Goal: Communication & Community: Ask a question

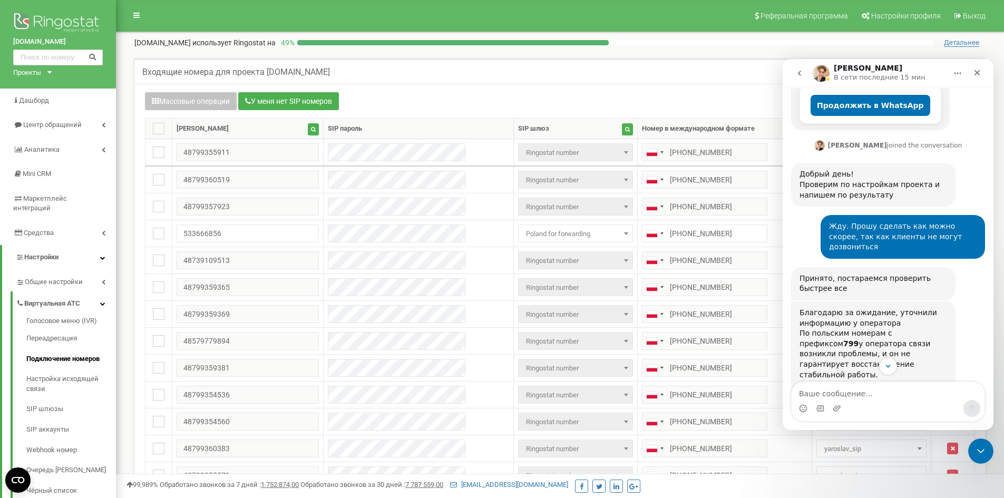
scroll to position [293, 0]
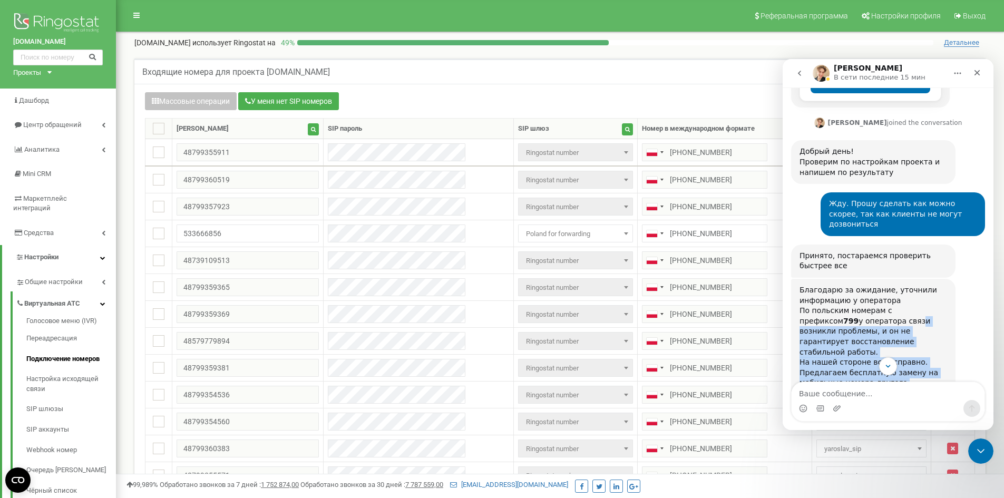
drag, startPoint x: 868, startPoint y: 277, endPoint x: 907, endPoint y: 350, distance: 82.5
click at [907, 350] on div "Благодарю за ожидание, уточнили информацию у оператора По польским номерам с пр…" at bounding box center [874, 357] width 148 height 144
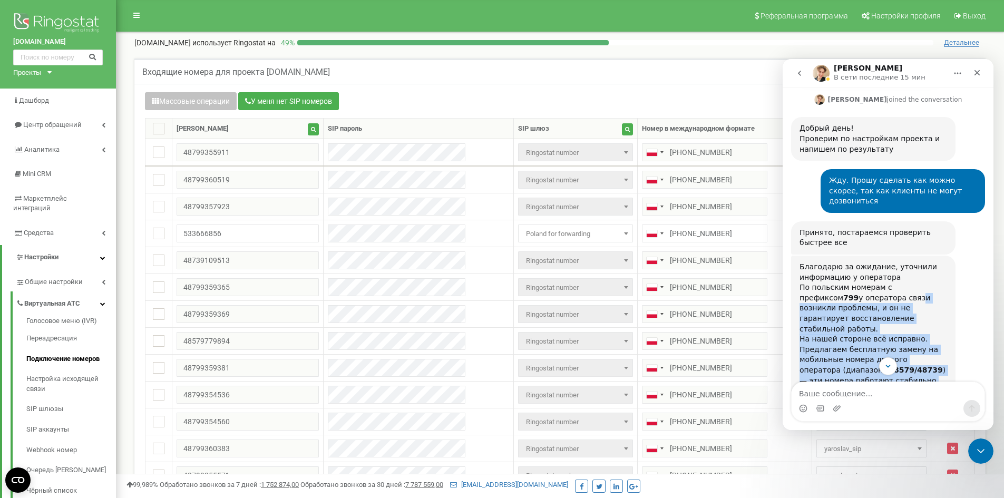
scroll to position [338, 0]
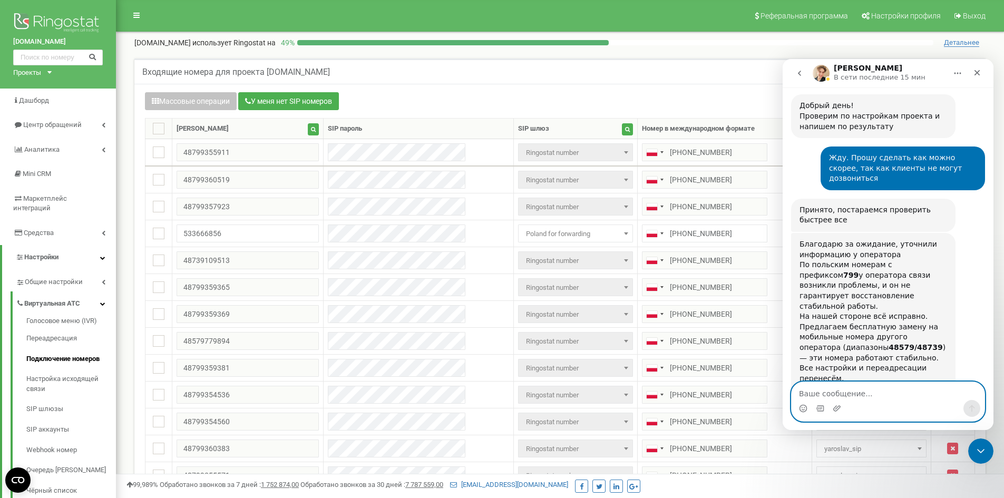
click at [827, 392] on textarea "Ваше сообщение..." at bounding box center [888, 391] width 193 height 18
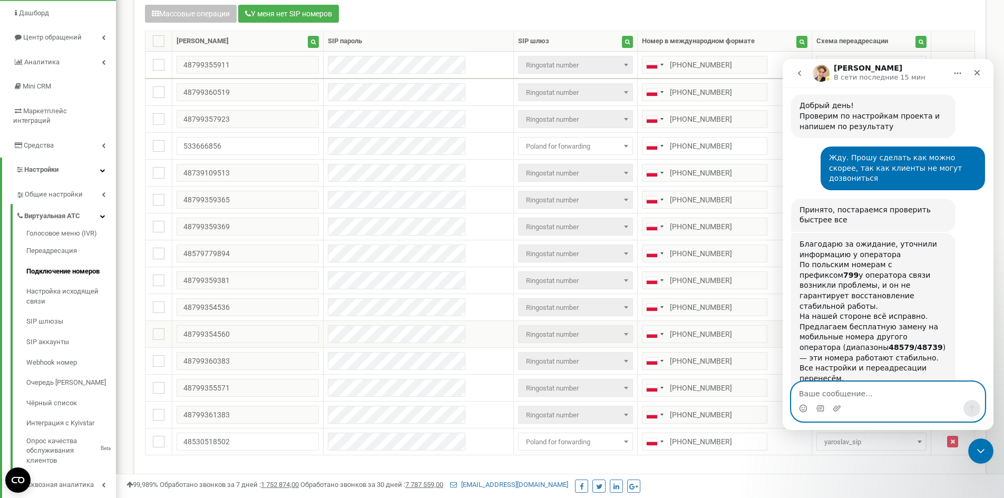
scroll to position [105, 0]
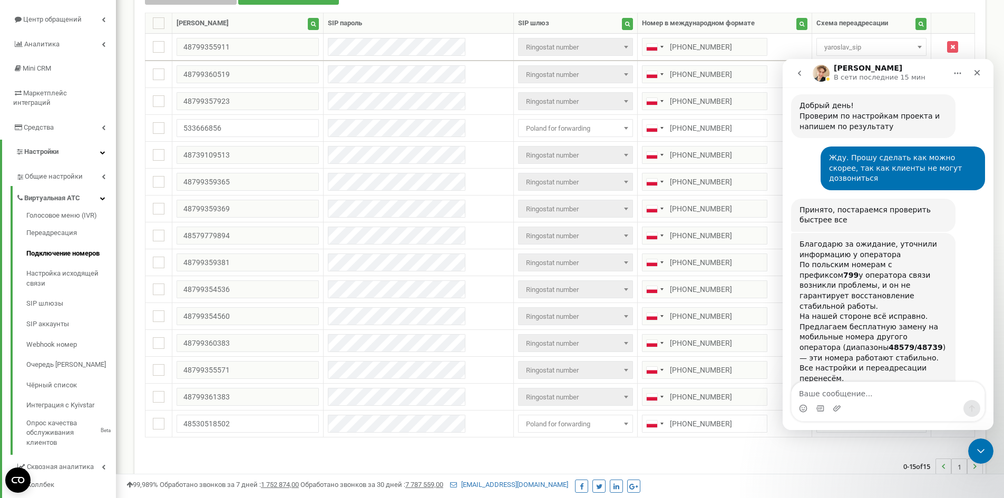
click at [857, 401] on div "Мессенджер Intercom" at bounding box center [888, 408] width 193 height 17
drag, startPoint x: 859, startPoint y: 396, endPoint x: 859, endPoint y: 390, distance: 6.3
click at [859, 392] on textarea "Ваше сообщение..." at bounding box center [888, 391] width 193 height 18
type textarea "Замените"
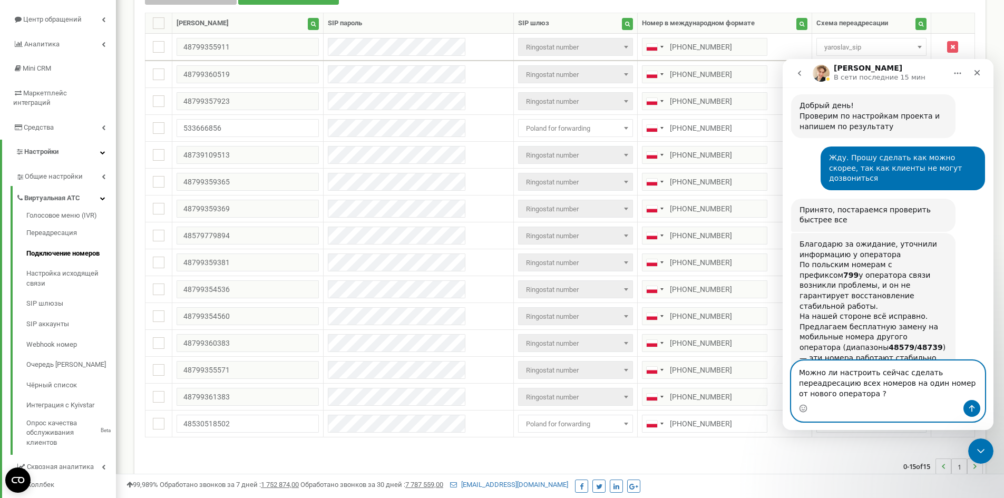
type textarea "Можно ли настроить сейчас сделать переадресацию всех номеров на один номер от н…"
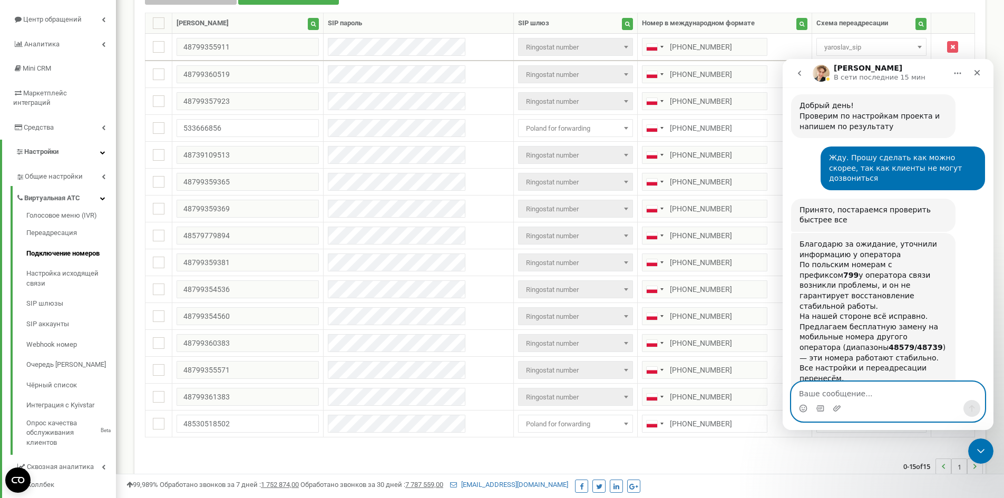
scroll to position [391, 0]
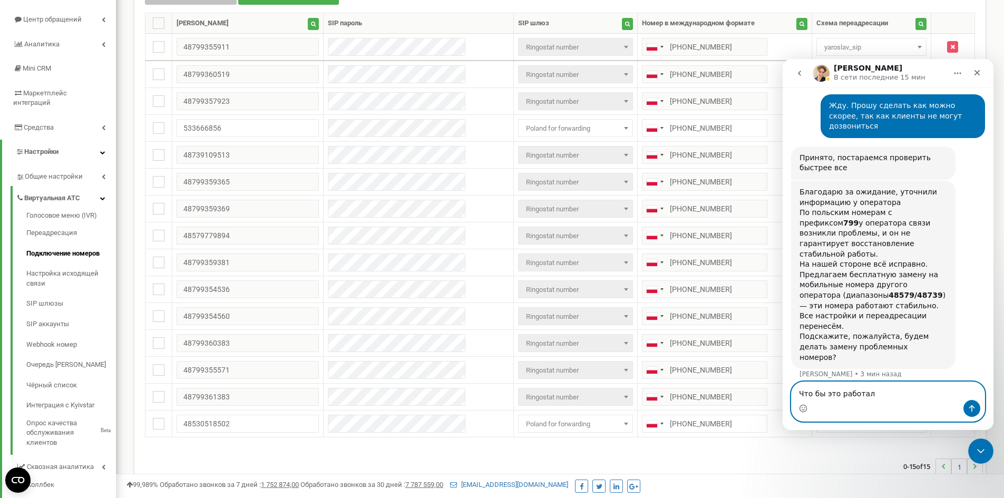
type textarea "Что бы это работало"
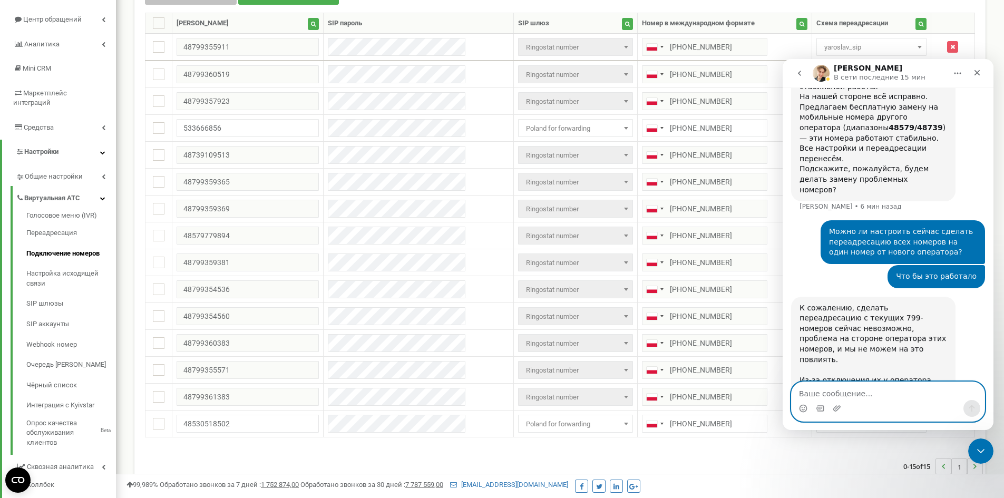
scroll to position [560, 0]
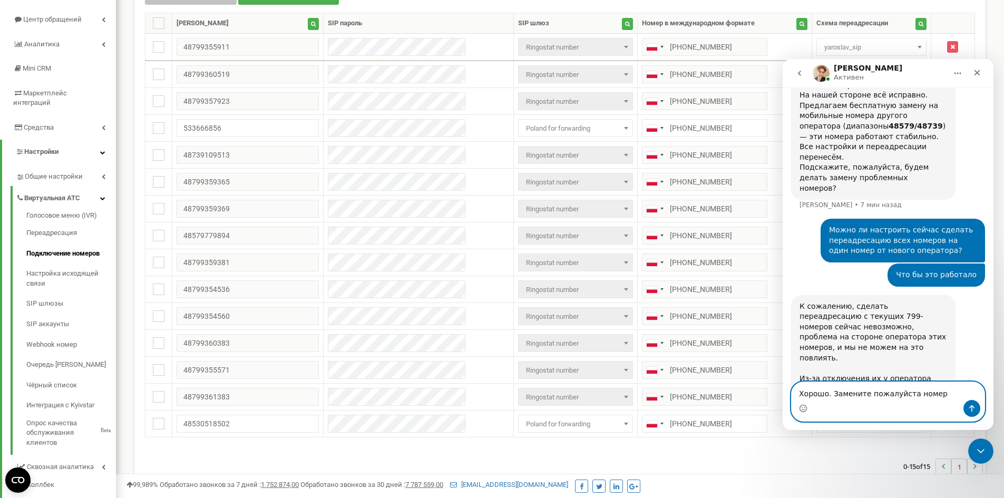
click at [937, 399] on textarea "Хорошо. Замените пожалуйста номер" at bounding box center [888, 391] width 193 height 18
paste textarea "48799354560"
drag, startPoint x: 742, startPoint y: 271, endPoint x: 732, endPoint y: 280, distance: 13.1
click at [740, 272] on td "[PHONE_NUMBER]" at bounding box center [724, 262] width 174 height 27
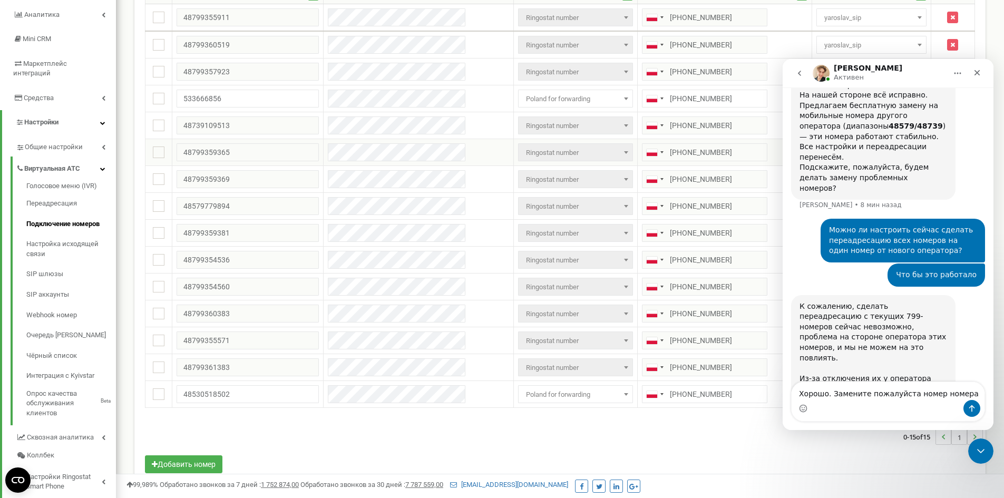
scroll to position [105, 0]
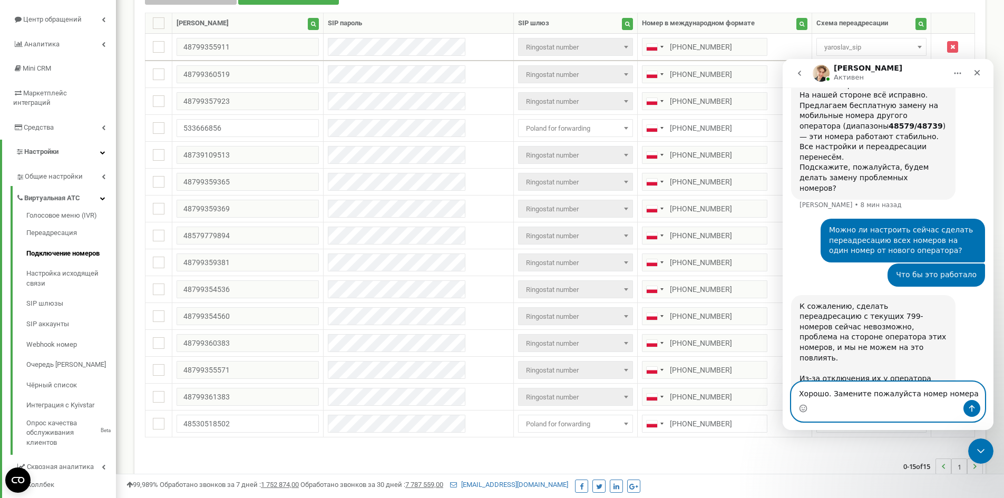
click at [879, 394] on textarea "Хорошо. Замените пожалуйста номер номера" at bounding box center [888, 391] width 193 height 18
paste textarea "48799354560"
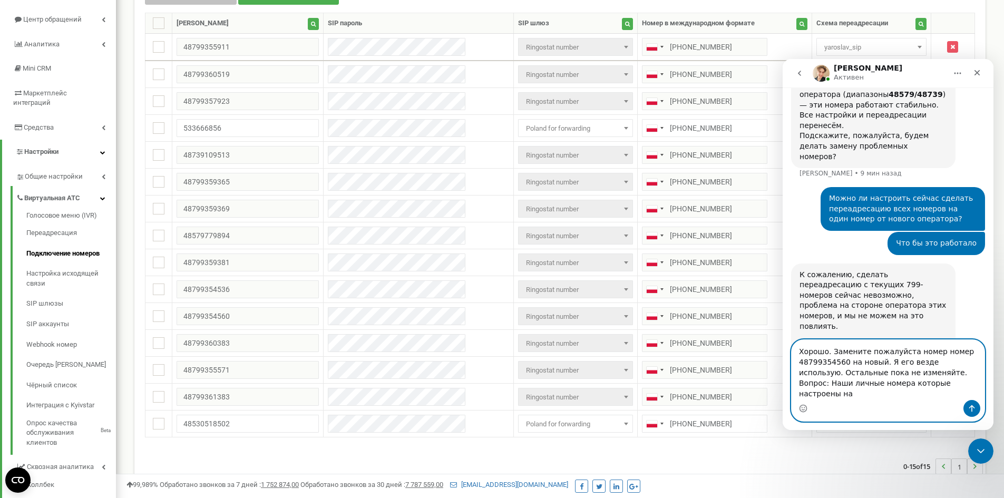
scroll to position [602, 0]
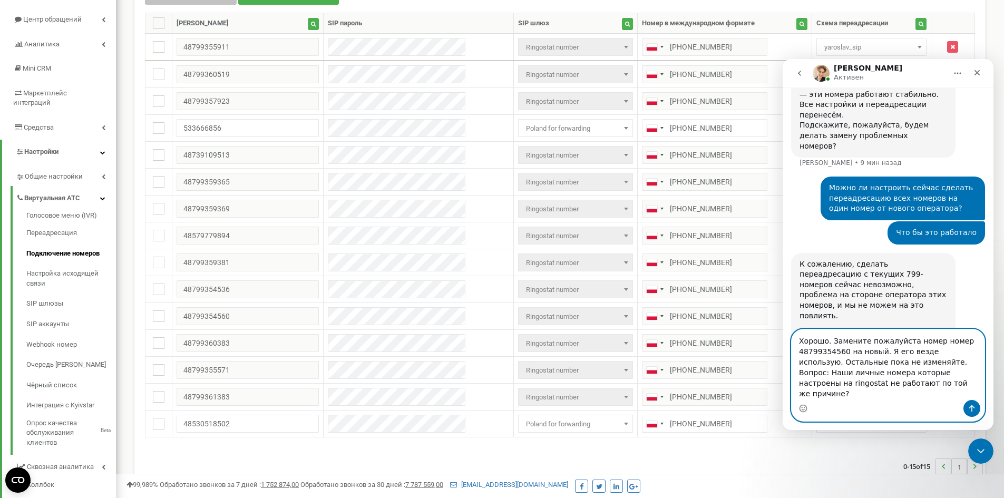
type textarea "Хорошо. Замените пожалуйста номер номер 48799354560 на новый. Я его везде испол…"
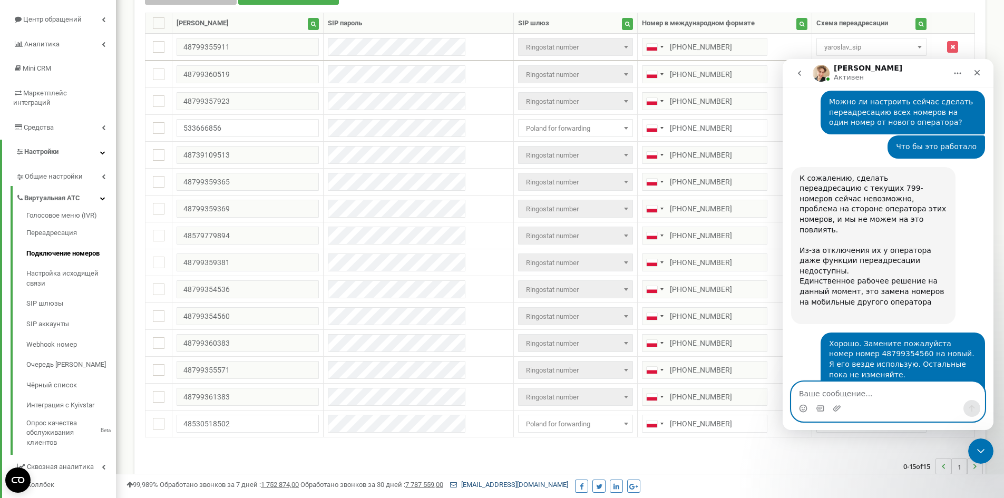
scroll to position [695, 0]
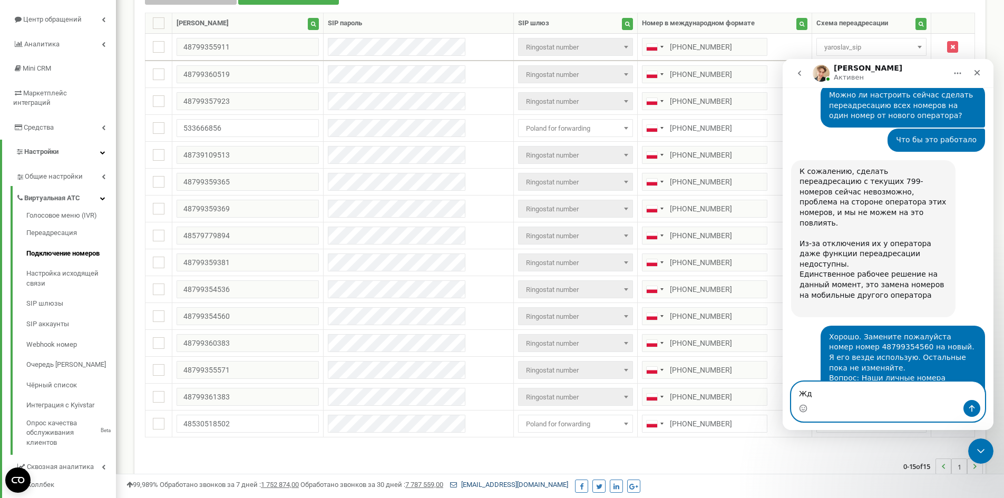
type textarea "Жду"
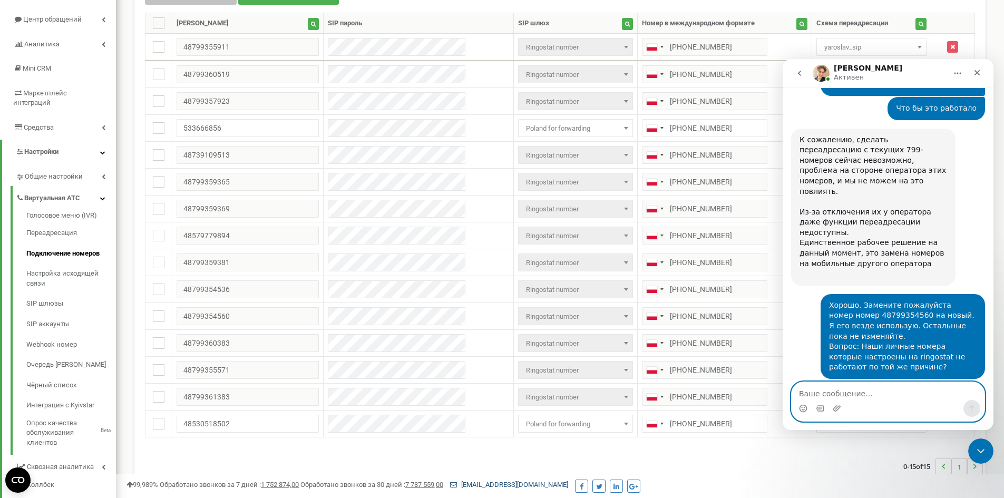
type textarea "[PERSON_NAME]"
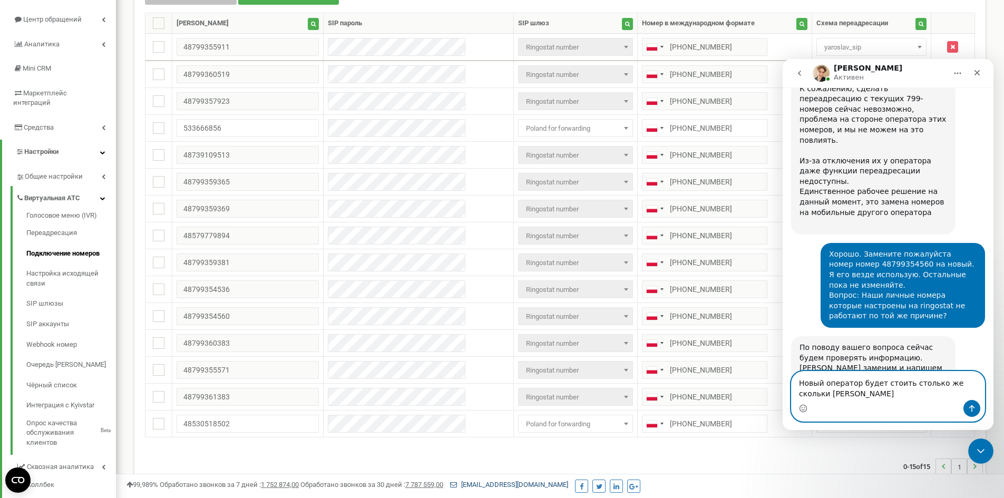
scroll to position [767, 0]
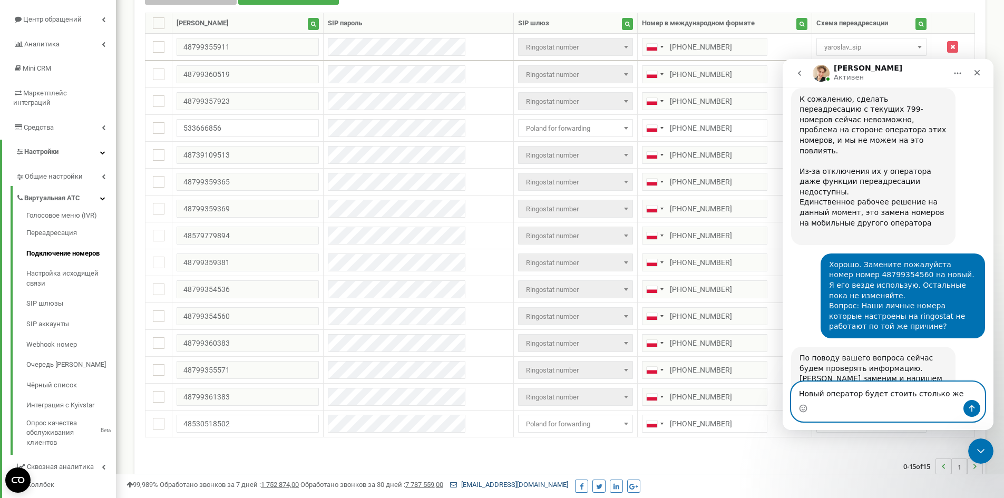
type textarea "Новый оператор будет стоить столько же?"
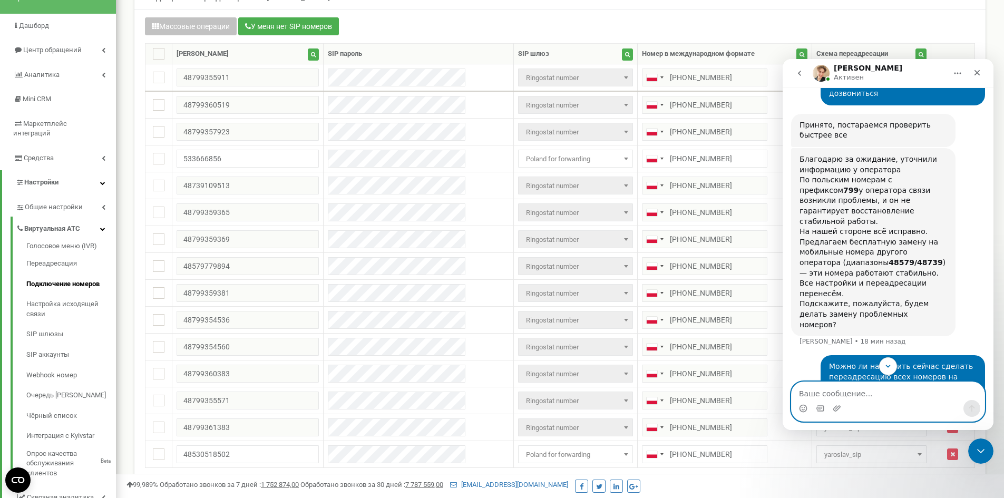
scroll to position [53, 0]
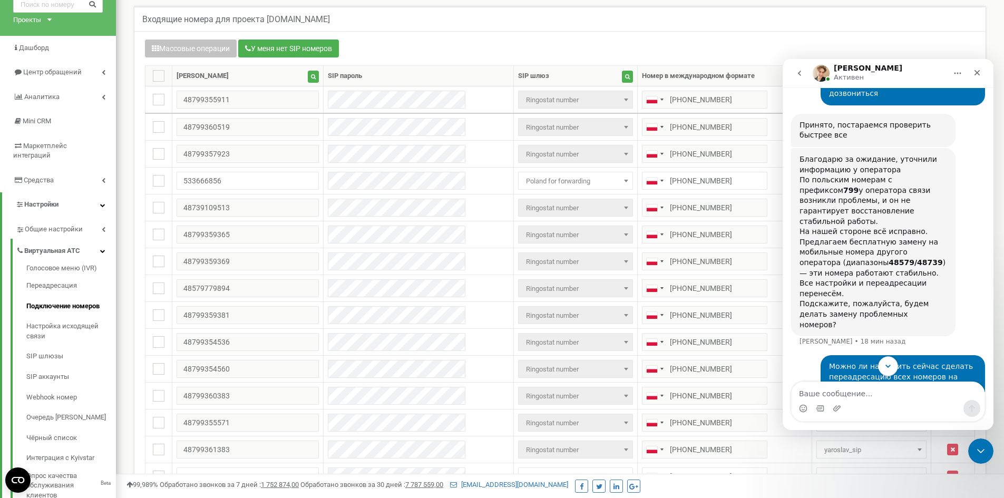
click at [894, 363] on button "Scroll to bottom" at bounding box center [888, 366] width 20 height 20
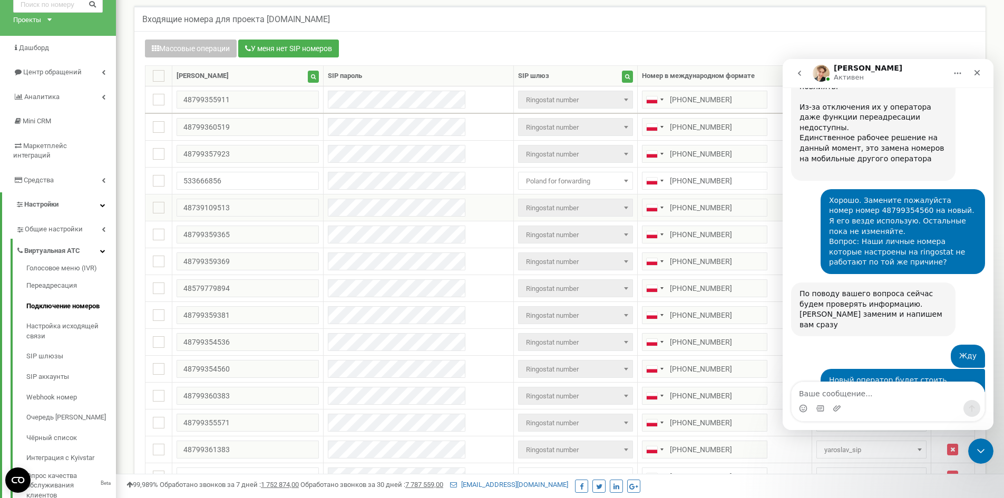
scroll to position [847, 0]
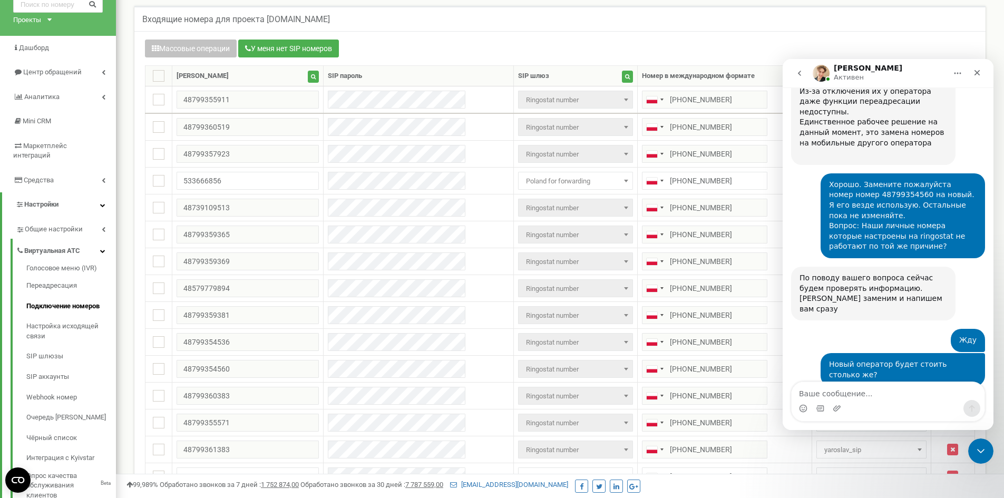
drag, startPoint x: 829, startPoint y: 316, endPoint x: 889, endPoint y: 327, distance: 61.0
click at [889, 435] on div "Могу еще уточнить, у вас исходящие звонки настроены с номера [PHONE_NUMBER], не…" at bounding box center [874, 461] width 148 height 52
drag, startPoint x: 853, startPoint y: 338, endPoint x: 919, endPoint y: 348, distance: 66.1
click at [919, 435] on div "Могу еще уточнить, у вас исходящие звонки настроены с номера [PHONE_NUMBER], не…" at bounding box center [874, 461] width 148 height 52
click at [812, 435] on div "Могу еще уточнить, у вас исходящие звонки настроены с номера [PHONE_NUMBER], не…" at bounding box center [874, 461] width 148 height 52
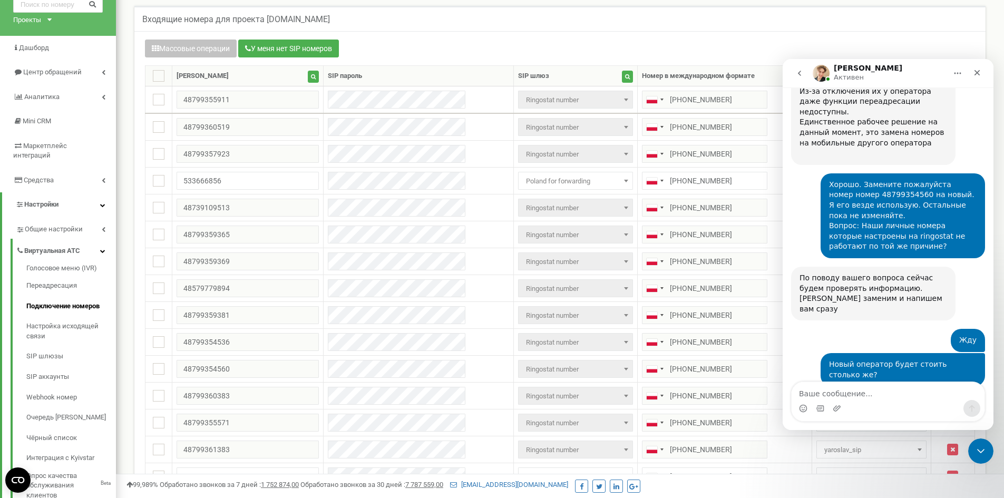
click at [812, 435] on div "Могу еще уточнить, у вас исходящие звонки настроены с номера [PHONE_NUMBER], не…" at bounding box center [874, 461] width 148 height 52
copy div "48579779894"
click at [831, 393] on textarea "Ваше сообщение..." at bounding box center [888, 391] width 193 height 18
paste textarea "48579779894"
type textarea "48579779894 работает"
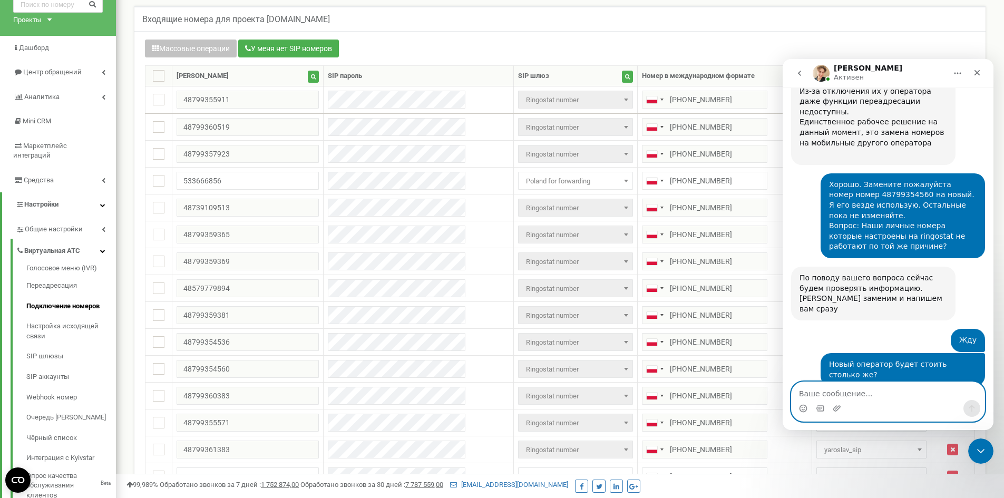
scroll to position [879, 0]
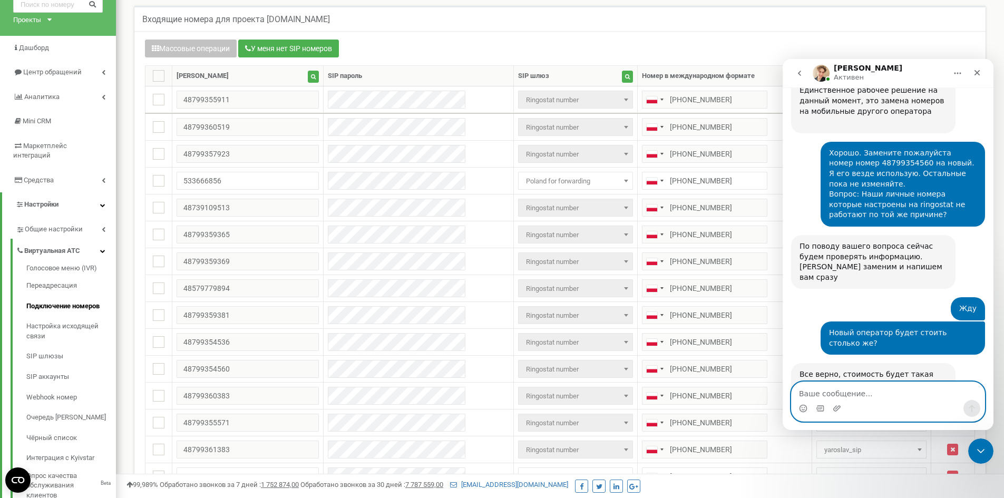
click at [863, 393] on textarea "Ваше сообщение..." at bounding box center [888, 391] width 193 height 18
type textarea "С"
type textarea "О"
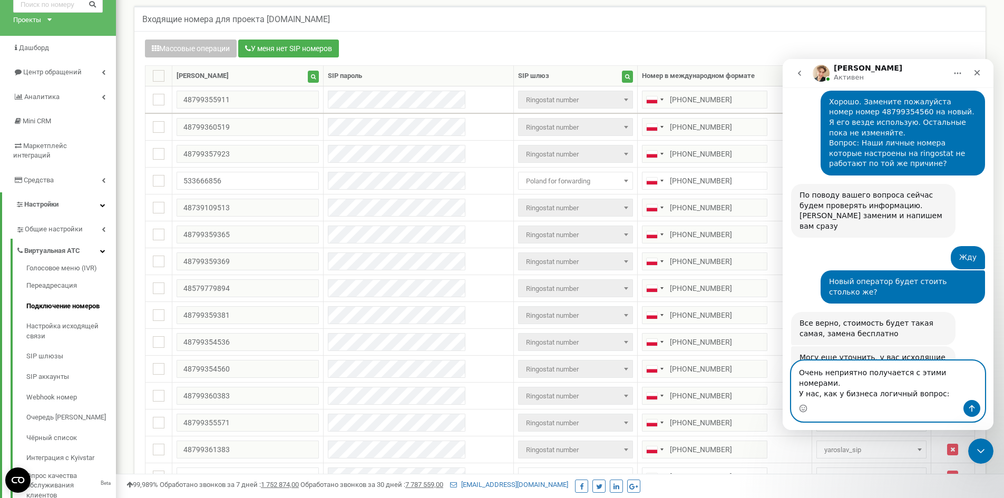
scroll to position [940, 0]
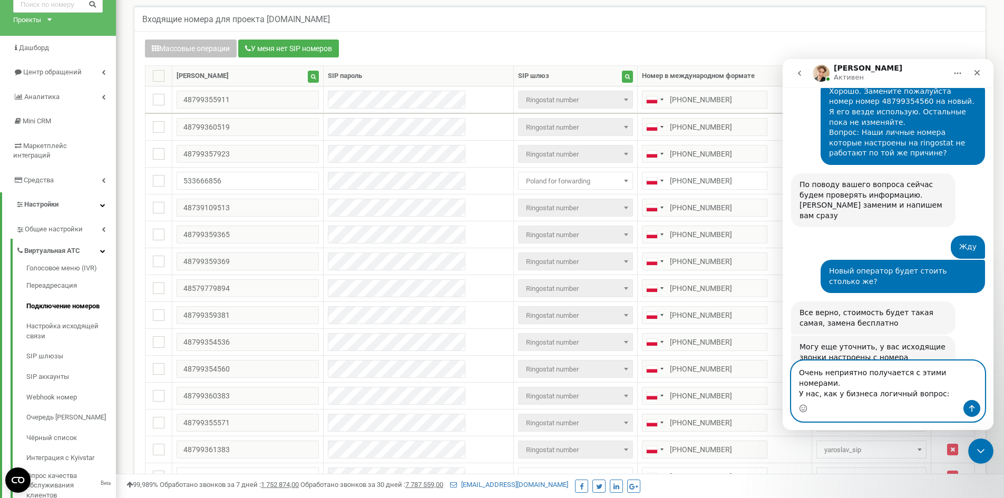
paste textarea "к о понесет расходы на новую рекламную продукцию - визитки, наружная реклама, к…"
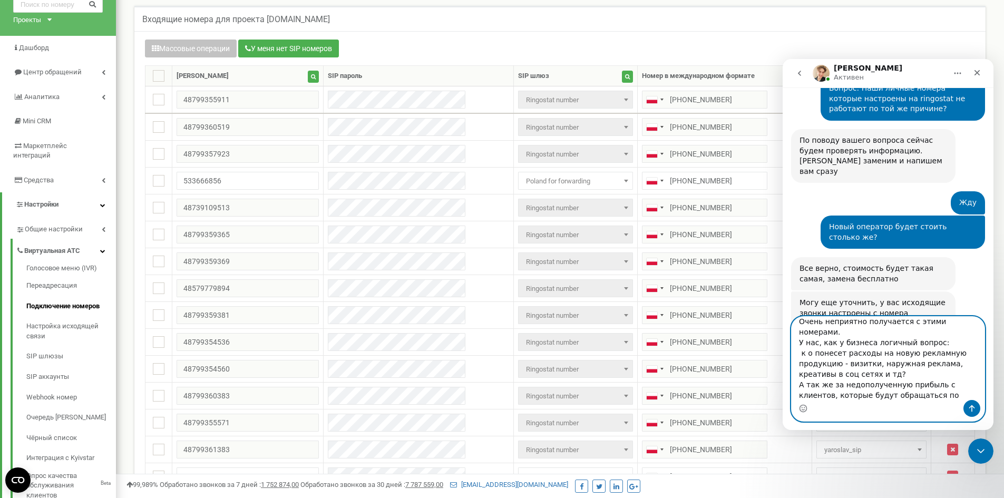
scroll to position [8, 0]
click at [811, 339] on textarea "Очень неприятно получается с этими номерами. У нас, как у бизнеса логичный вопр…" at bounding box center [888, 358] width 193 height 83
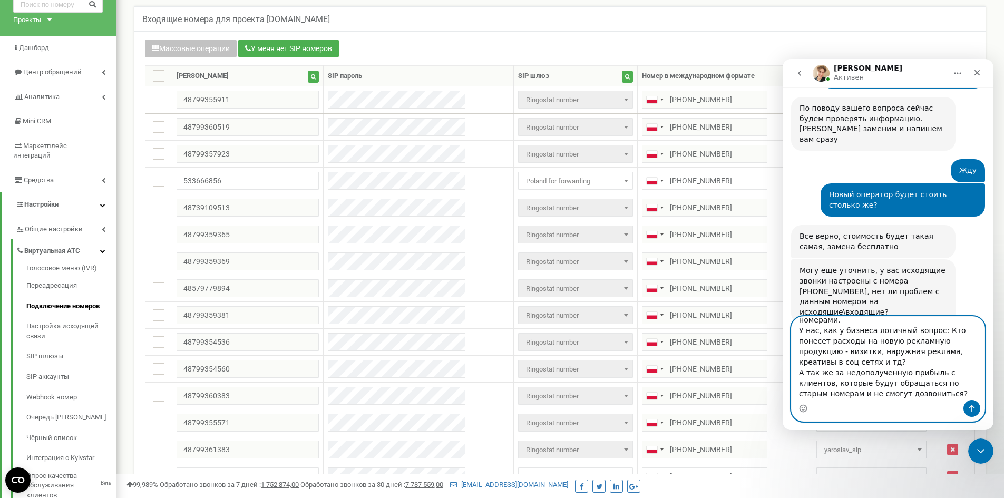
scroll to position [6, 0]
paste textarea "Если менять все номера, то"
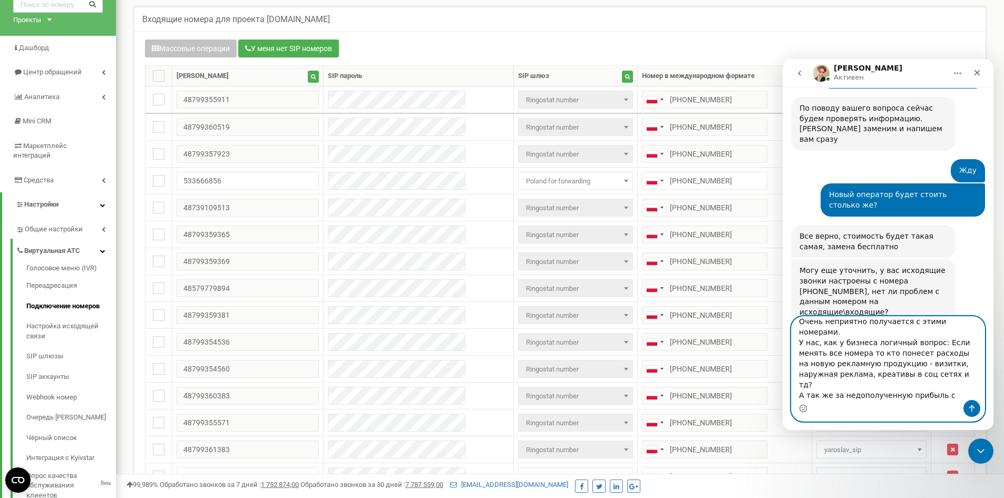
scroll to position [17, 0]
type textarea "Очень неприятно получается с этими номерами. У нас, как у бизнеса логичный вопр…"
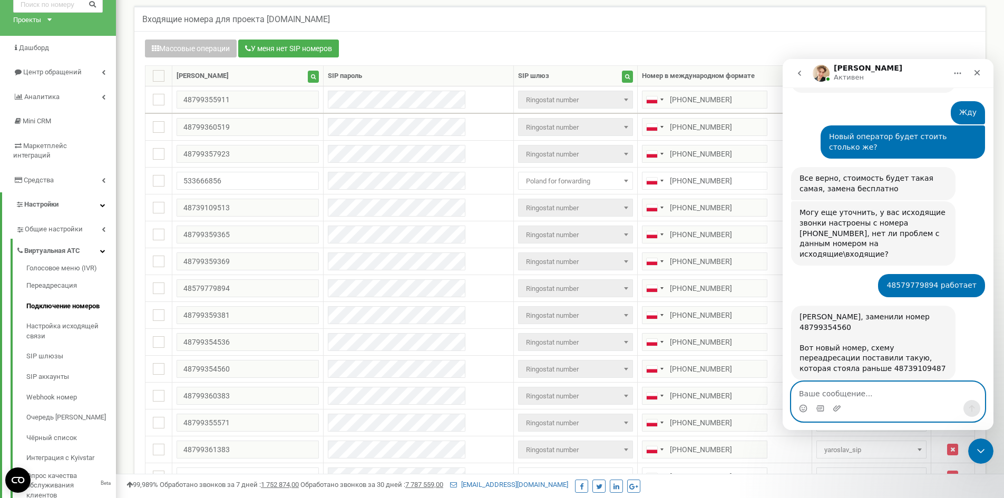
scroll to position [1076, 0]
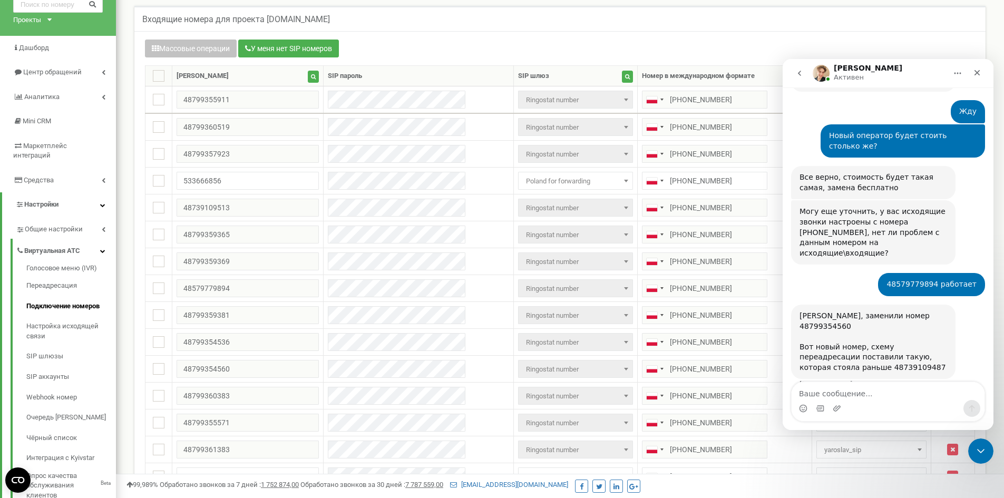
click at [808, 311] on div "[PERSON_NAME], заменили номер 48799354560 Вот новый номер, схему переадресации …" at bounding box center [874, 342] width 148 height 62
copy div "48739109487"
click at [909, 311] on div "[PERSON_NAME], заменили номер 48799354560 Вот новый номер, схему переадресации …" at bounding box center [874, 342] width 148 height 62
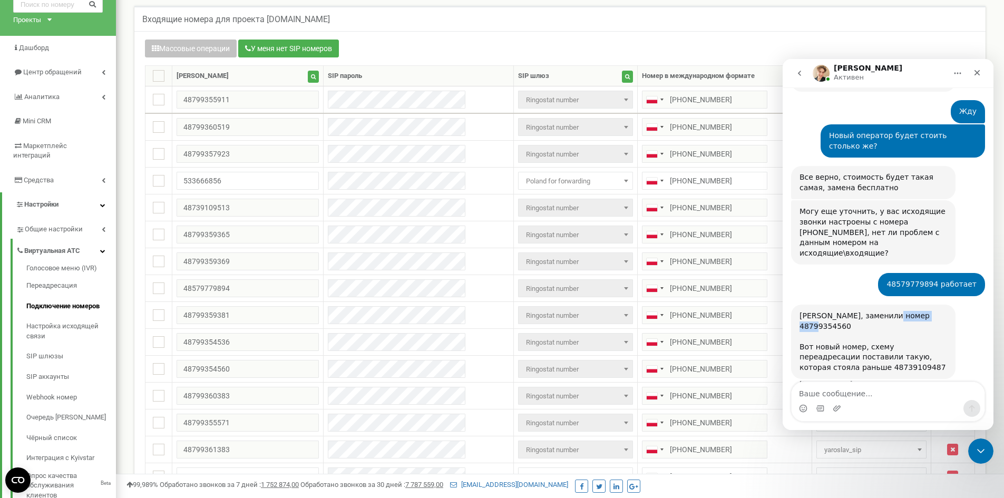
copy div "48799354560"
click at [671, 178] on input "[PHONE_NUMBER]" at bounding box center [704, 181] width 125 height 18
click at [976, 449] on icon "Закрыть службу сообщений Intercom" at bounding box center [979, 449] width 13 height 13
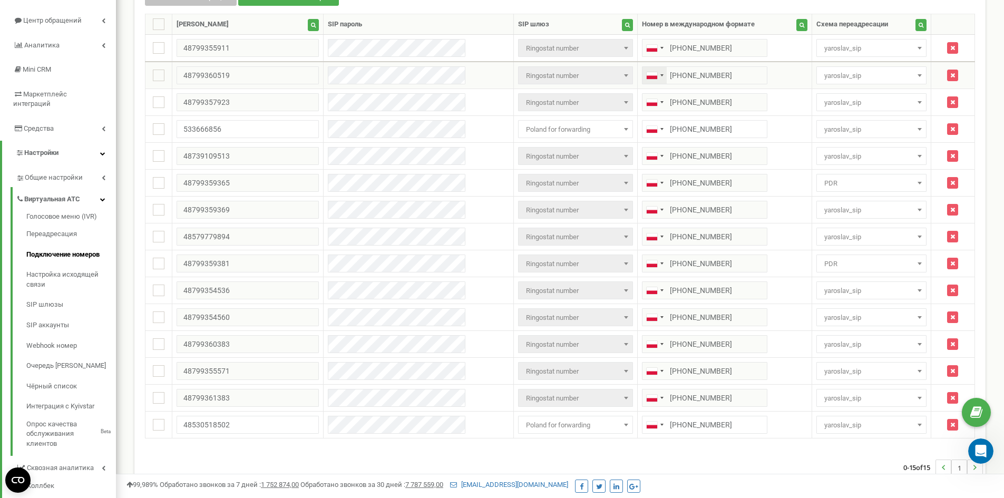
scroll to position [105, 0]
click at [979, 454] on icon "Открыть службу сообщений Intercom" at bounding box center [979, 449] width 17 height 17
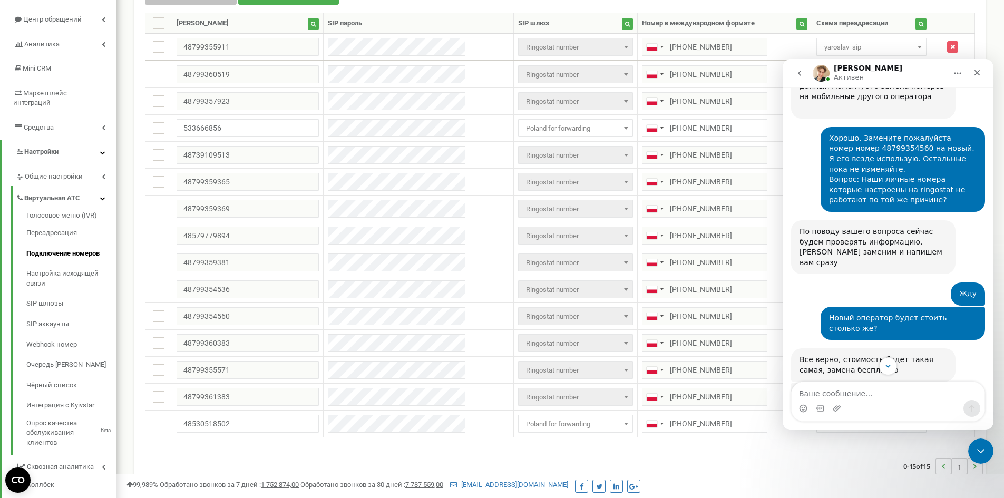
scroll to position [855, 0]
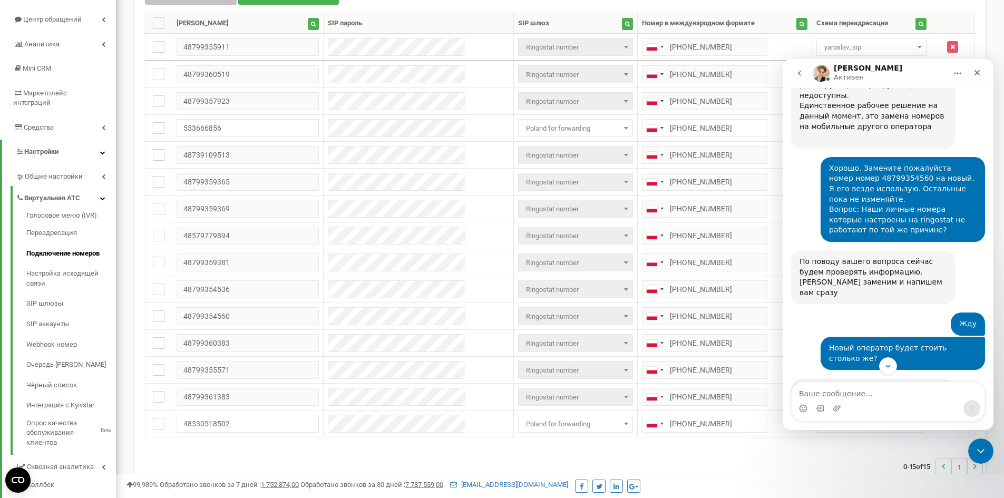
click at [836, 419] on div "Могу еще уточнить, у вас исходящие звонки настроены с номера [PHONE_NUMBER], не…" at bounding box center [874, 445] width 148 height 52
click at [842, 419] on div "Могу еще уточнить, у вас исходящие звонки настроены с номера [PHONE_NUMBER], не…" at bounding box center [874, 445] width 148 height 52
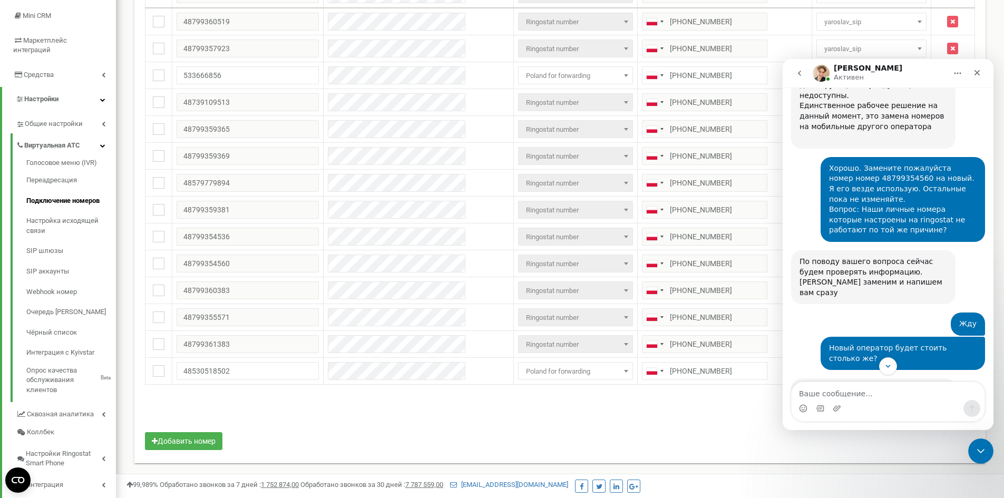
scroll to position [907, 0]
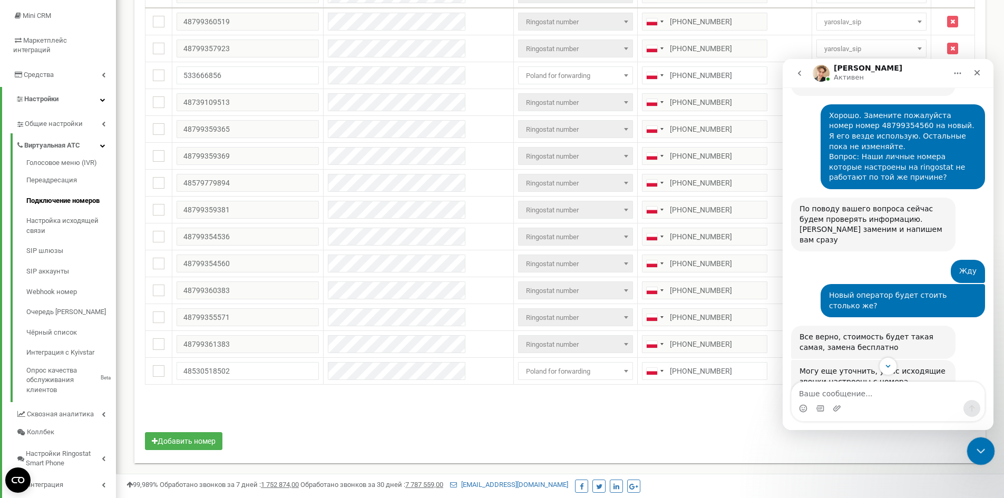
click at [976, 456] on div "Закрыть службу сообщений Intercom" at bounding box center [979, 449] width 25 height 25
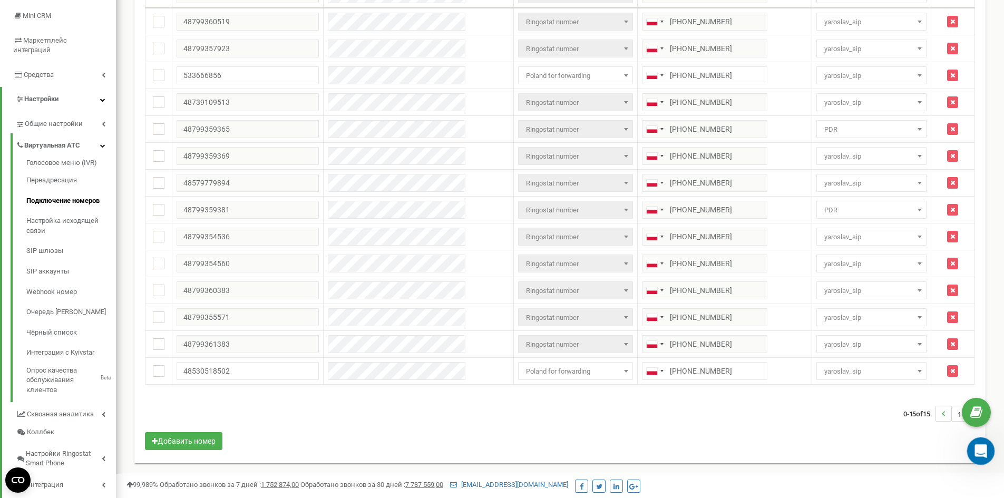
click at [981, 453] on icon "Открыть службу сообщений Intercom" at bounding box center [979, 449] width 17 height 17
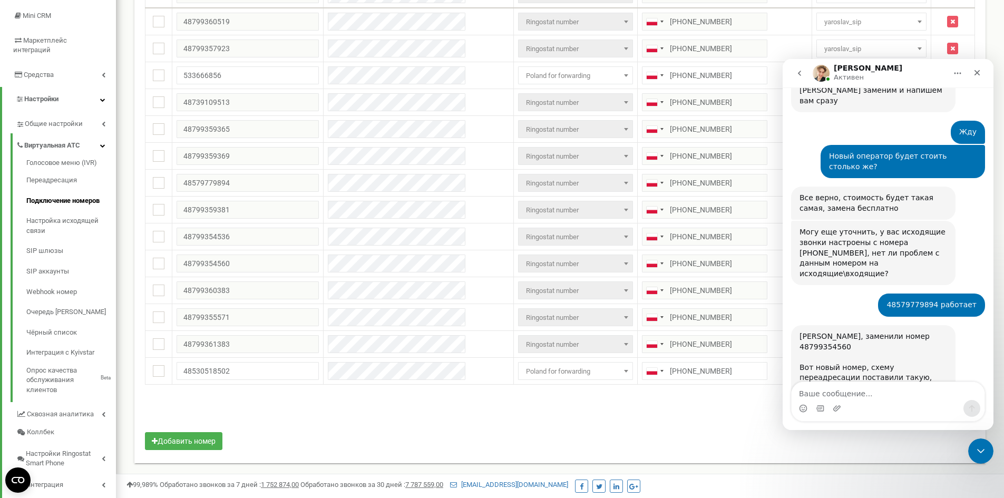
scroll to position [1065, 0]
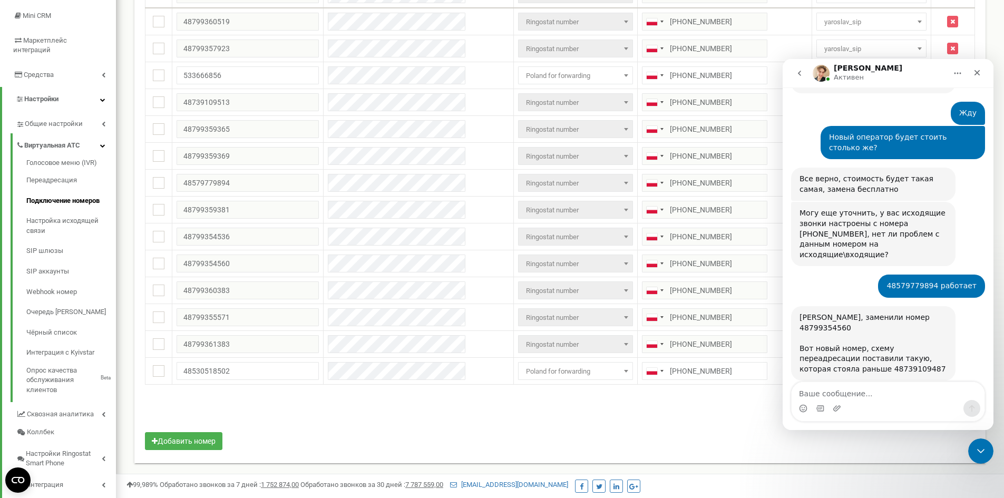
click at [870, 392] on textarea "Ваше сообщение..." at bounding box center [888, 391] width 193 height 18
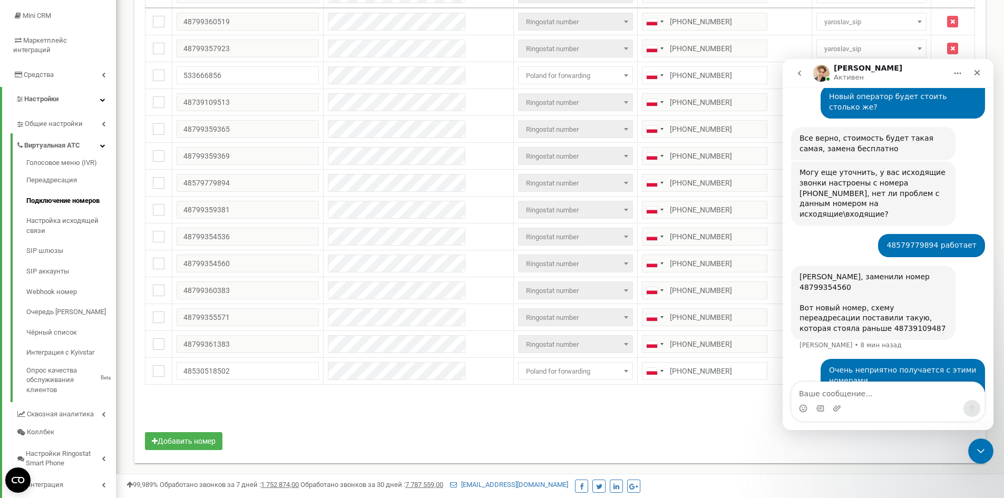
click at [819, 272] on div "[PERSON_NAME], заменили номер 48799354560 Вот новый номер, схему переадресации …" at bounding box center [874, 303] width 148 height 62
copy div "Вот новый номер, схему переадресации поставили такую, которая стояла раньше 487…"
click at [837, 266] on div "[PERSON_NAME], заменили номер 48799354560 Вот новый номер, схему переадресации …" at bounding box center [873, 303] width 164 height 75
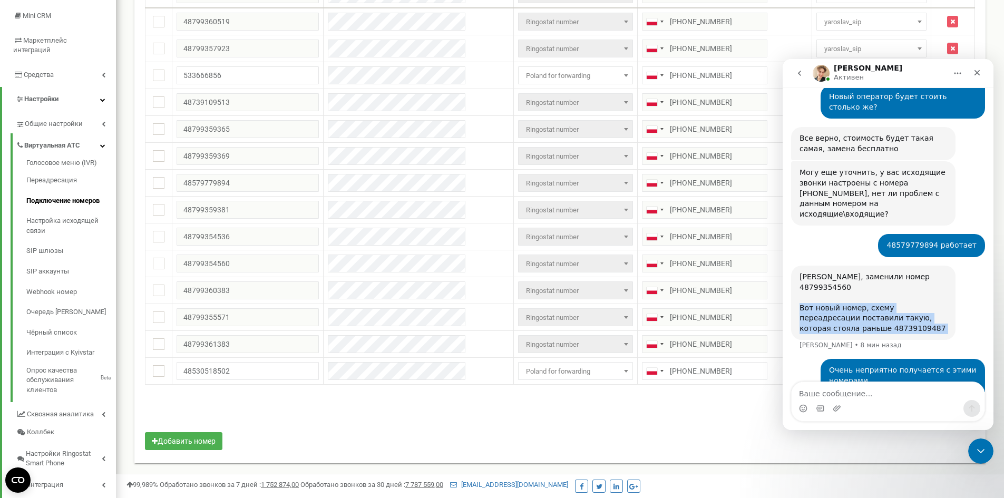
click at [831, 272] on div "[PERSON_NAME], заменили номер 48799354560 Вот новый номер, схему переадресации …" at bounding box center [874, 303] width 148 height 62
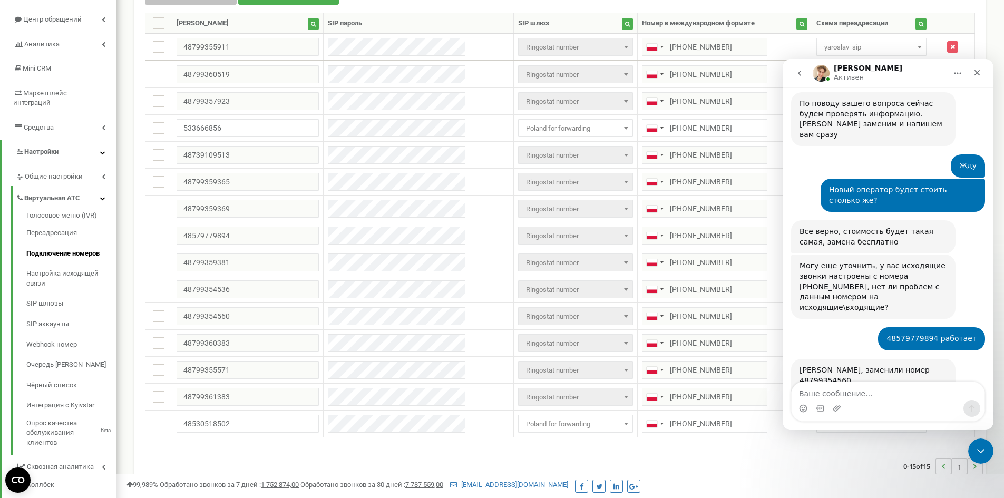
scroll to position [1001, 0]
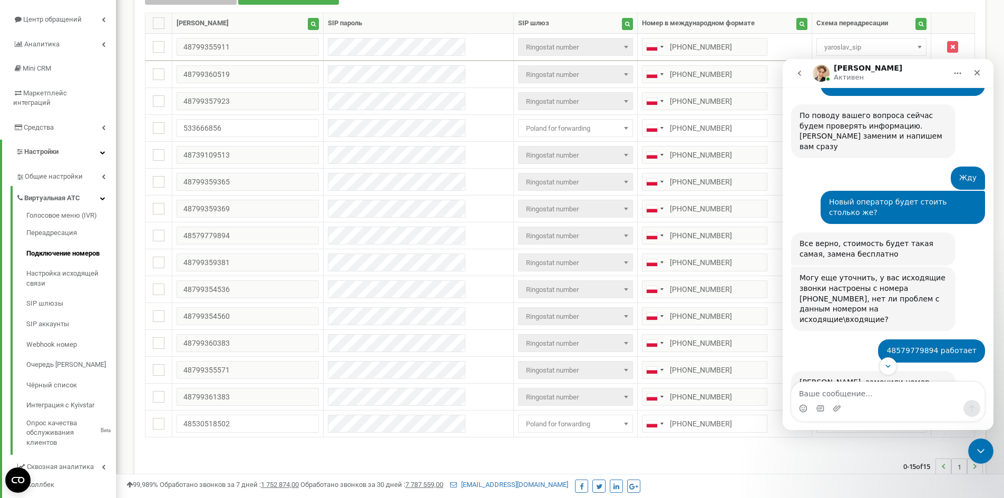
click at [898, 339] on div "48579779894 работает [PERSON_NAME] • 10 мин назад" at bounding box center [931, 350] width 107 height 23
click at [901, 339] on div "48579779894 работает [PERSON_NAME] • 10 мин назад" at bounding box center [931, 350] width 107 height 23
click at [901, 346] on div "48579779894 работает" at bounding box center [932, 351] width 90 height 11
copy div "48579779894"
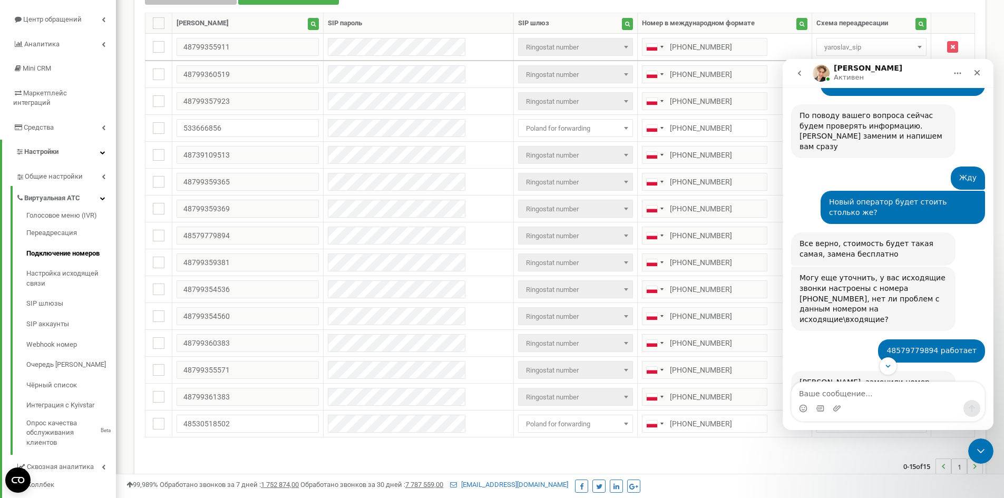
click at [813, 377] on div "[PERSON_NAME], заменили номер 48799354560 Вот новый номер, схему переадресации …" at bounding box center [874, 408] width 148 height 62
copy div "48739109487"
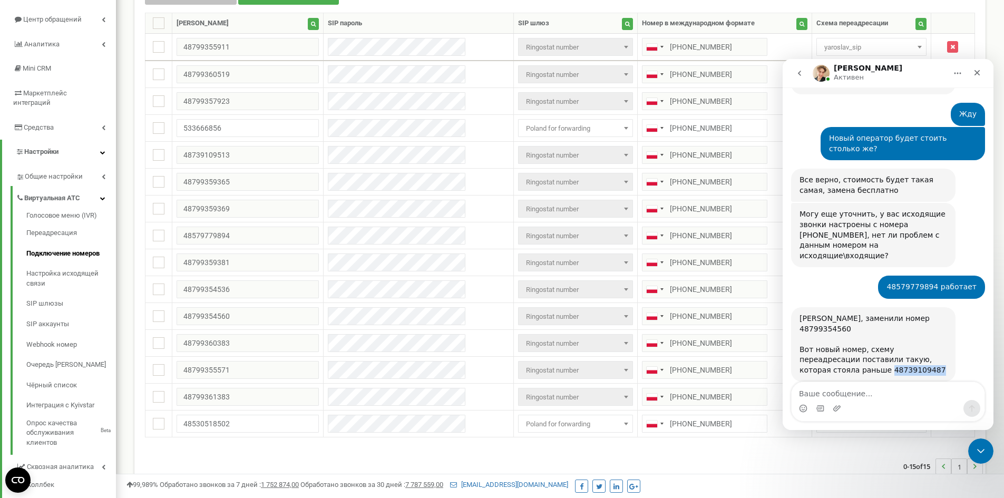
scroll to position [895, 0]
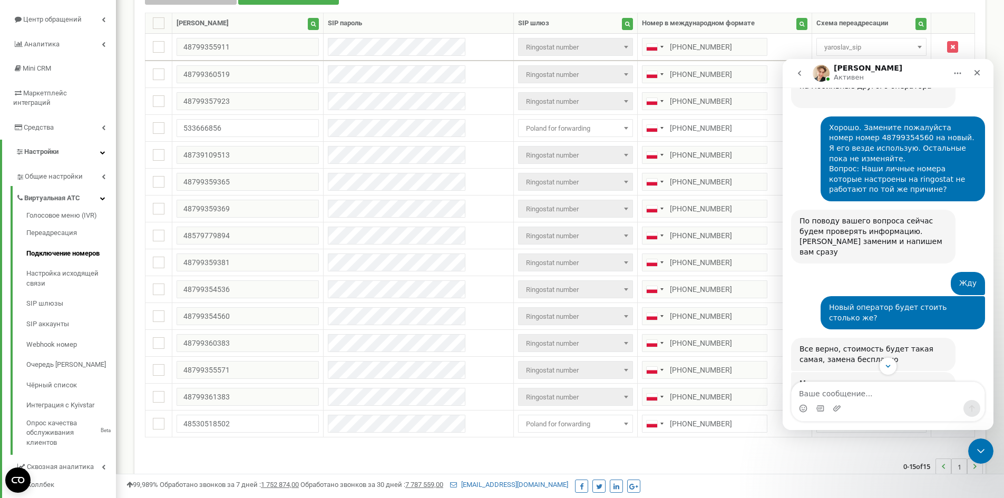
click at [832, 379] on div "Могу еще уточнить, у вас исходящие звонки настроены с номера [PHONE_NUMBER], не…" at bounding box center [874, 405] width 148 height 52
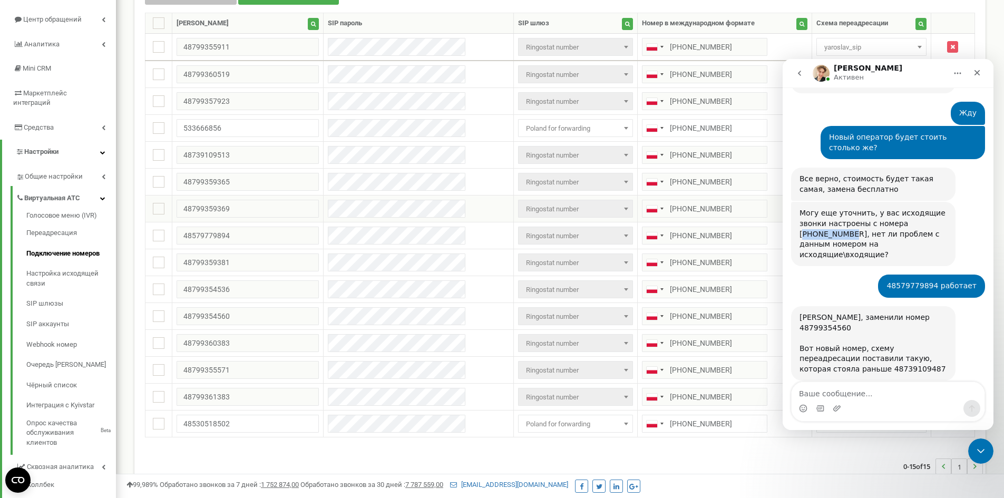
scroll to position [1106, 0]
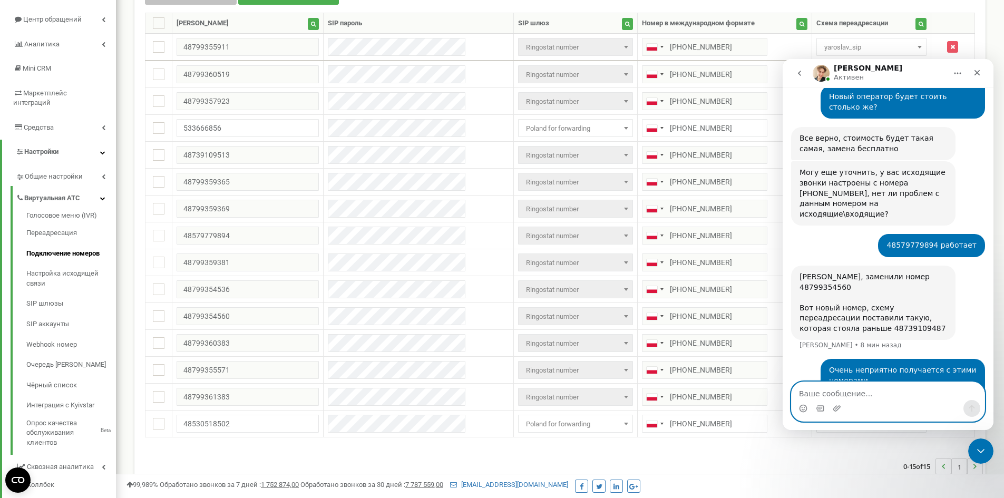
click at [843, 388] on textarea "Ваше сообщение..." at bounding box center [888, 391] width 193 height 18
type textarea "Ghjie"
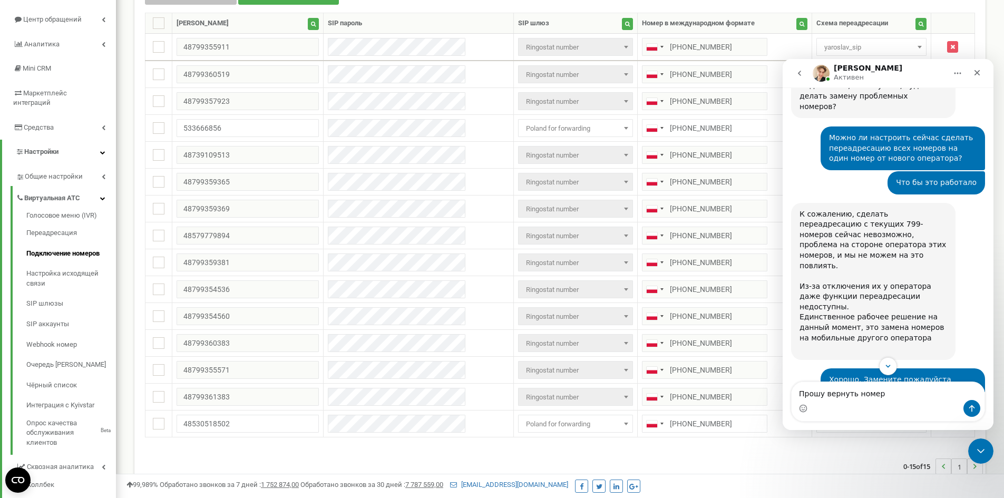
scroll to position [632, 0]
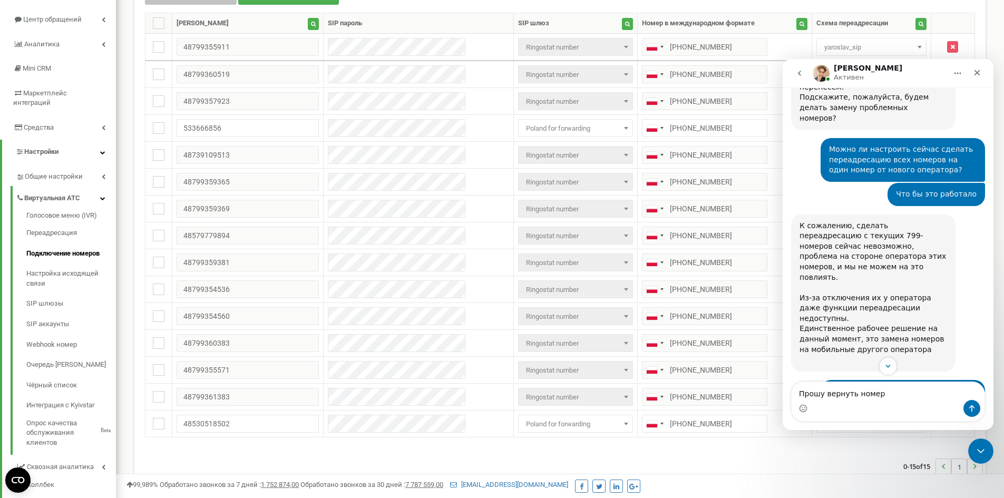
click at [881, 386] on div "Хорошо. Замените пожалуйста номер номер 48799354560 на новый. Я его везде испол…" at bounding box center [903, 422] width 148 height 72
copy div "48799354560"
click at [881, 413] on div "Мессенджер Intercom" at bounding box center [888, 408] width 193 height 17
click at [887, 395] on textarea "Прошу вернуть номер" at bounding box center [888, 391] width 193 height 18
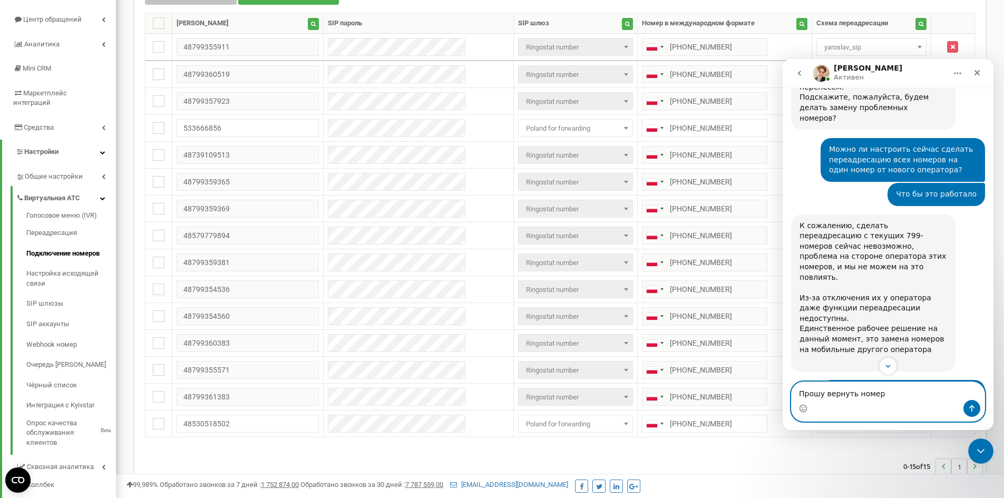
paste textarea "48799354560"
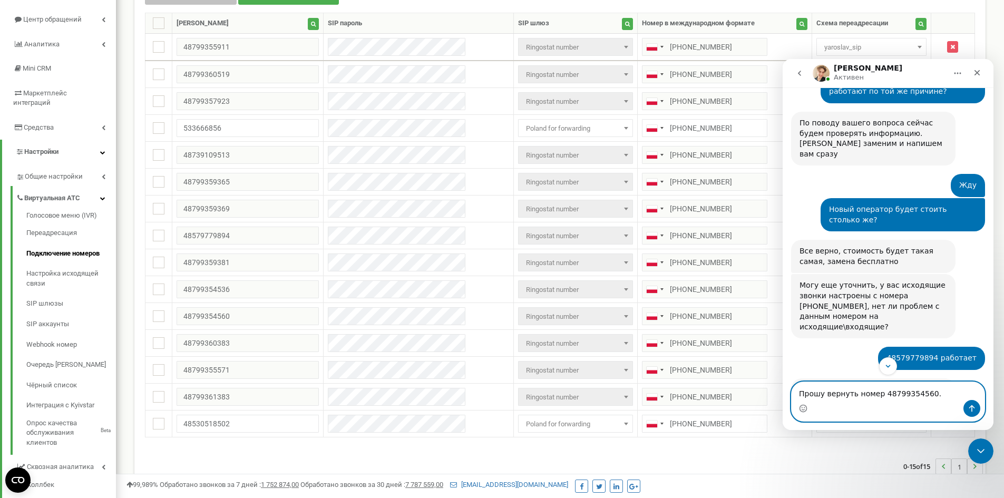
scroll to position [1001, 0]
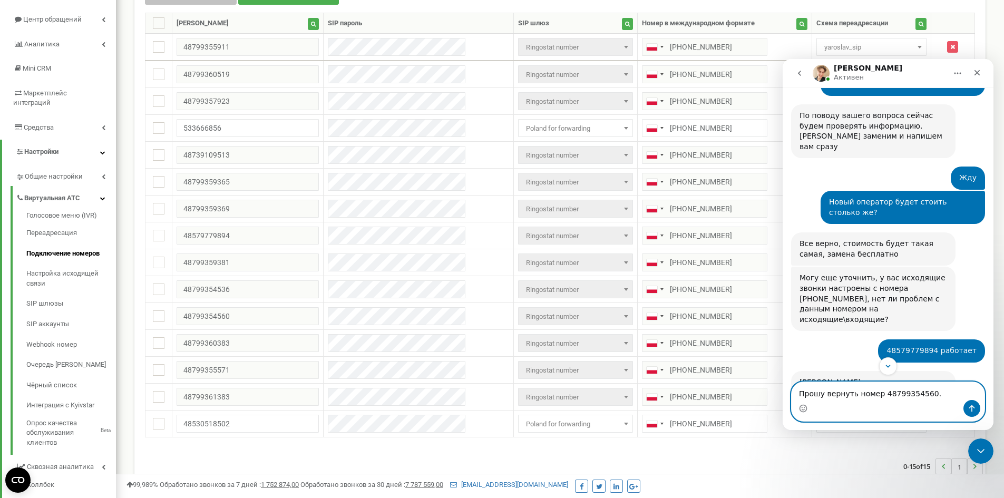
type textarea "Прошу вернуть номер 48799354560."
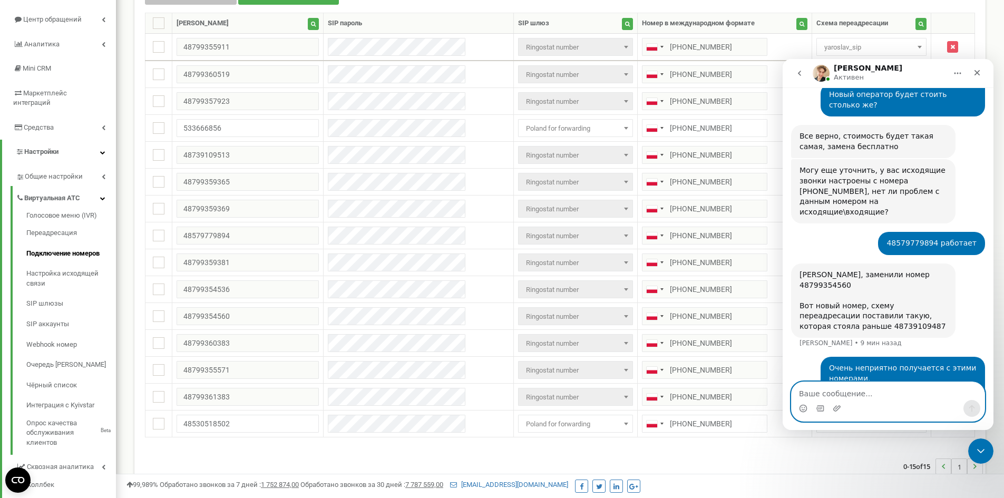
scroll to position [1130, 0]
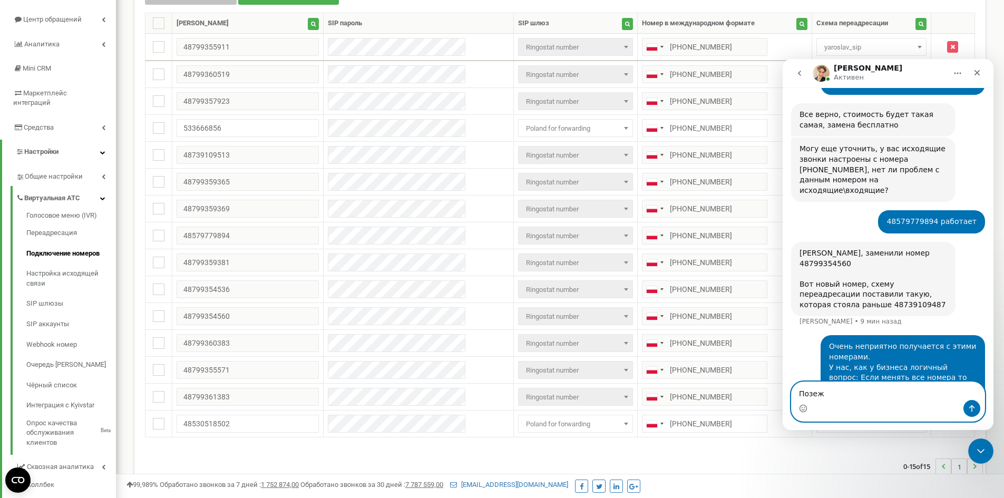
type textarea "Позе"
click at [900, 480] on div "Прошу вернуть номер 48799354560." at bounding box center [906, 485] width 142 height 11
drag, startPoint x: 900, startPoint y: 323, endPoint x: 853, endPoint y: 423, distance: 110.6
click at [900, 480] on div "Прошу вернуть номер 48799354560." at bounding box center [906, 485] width 142 height 11
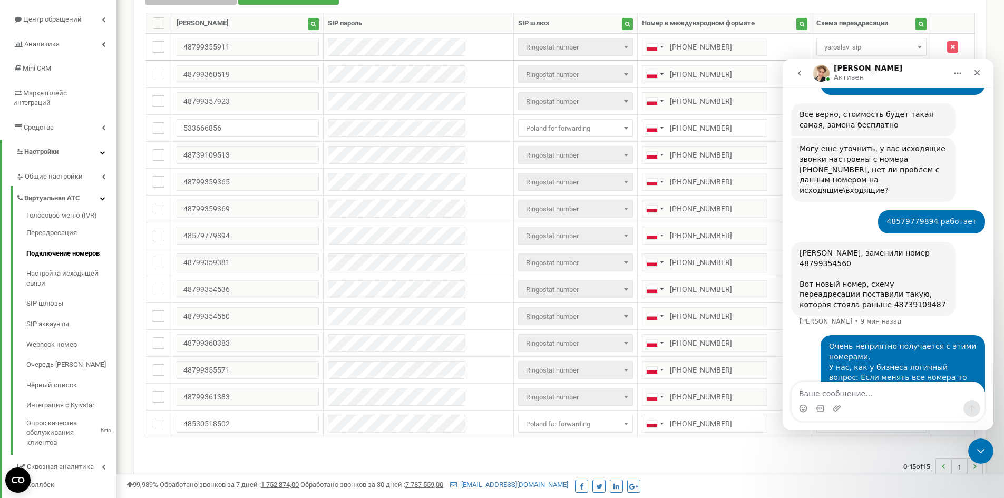
copy div "Прошу вернуть номер 48799354560."
click at [838, 389] on textarea "Ваше сообщение..." at bounding box center [888, 391] width 193 height 18
paste textarea "Прошу вернуть номер 48799354560."
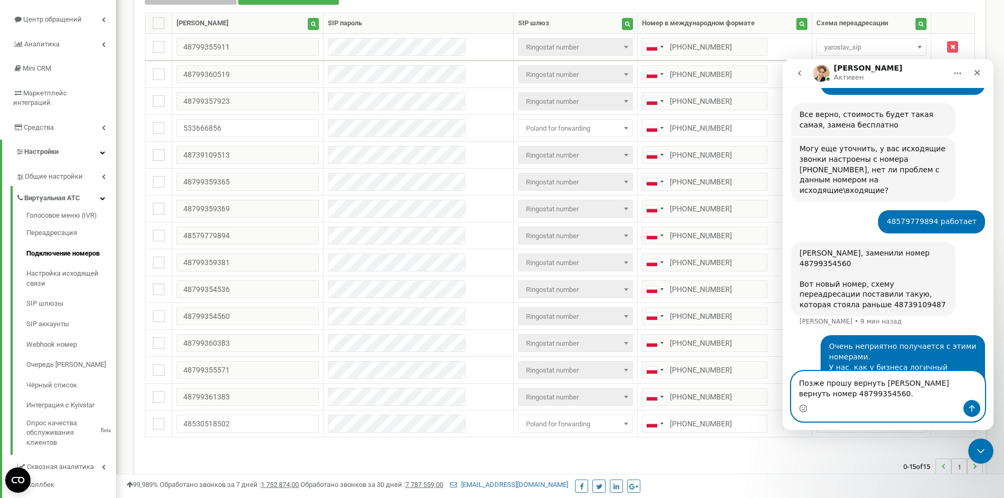
scroll to position [1151, 0]
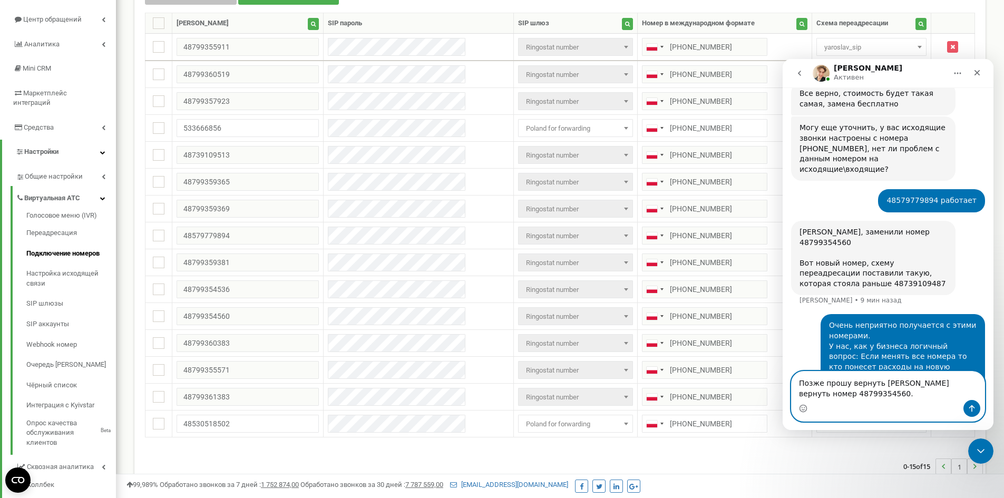
click at [896, 372] on textarea "Позже прошу вернуть [PERSON_NAME] вернуть номер 48799354560." at bounding box center [888, 386] width 193 height 28
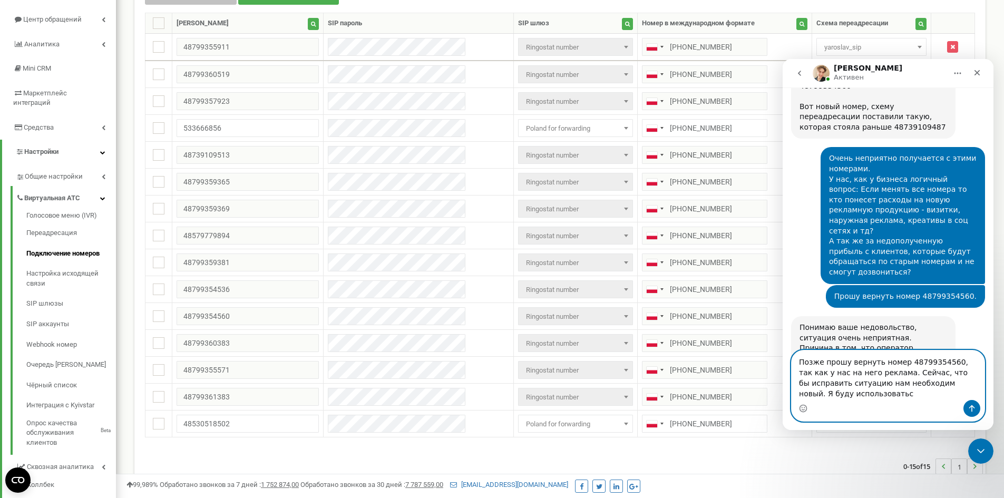
scroll to position [1318, 0]
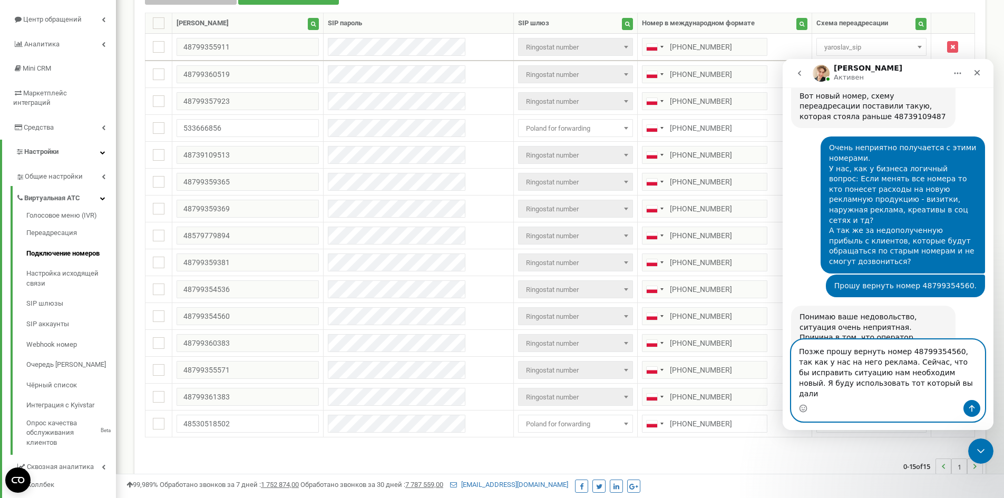
paste textarea "Прошу вернуть номер 48799354560."
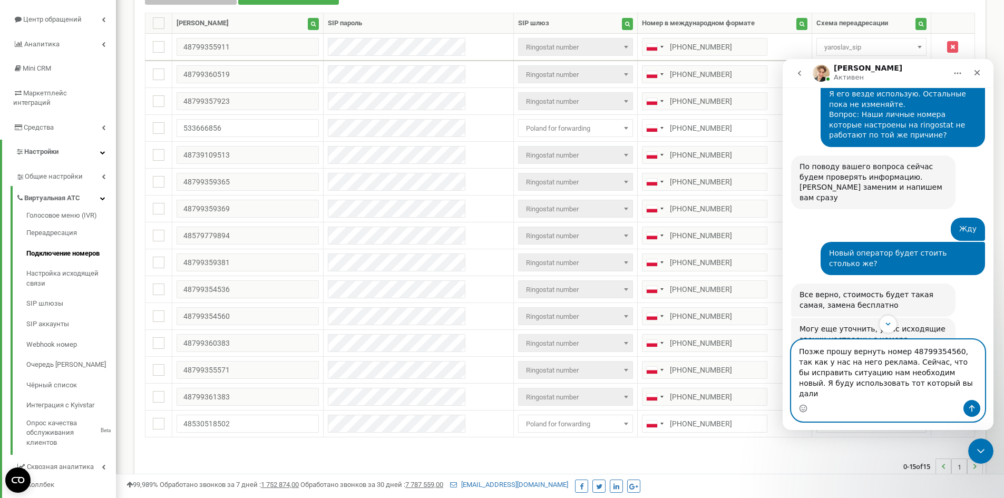
scroll to position [949, 0]
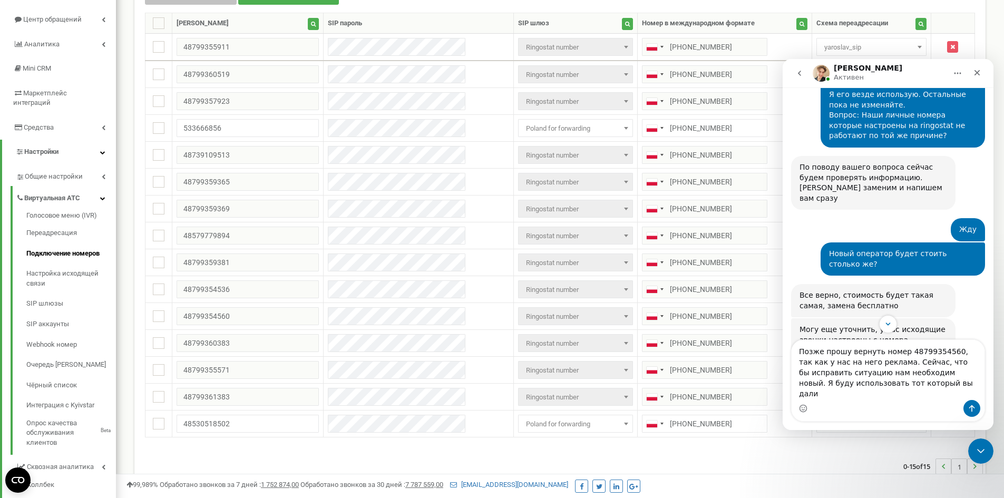
click at [841, 325] on div "Могу еще уточнить, у вас исходящие звонки настроены с номера [PHONE_NUMBER], не…" at bounding box center [874, 351] width 148 height 52
copy div "48579779894"
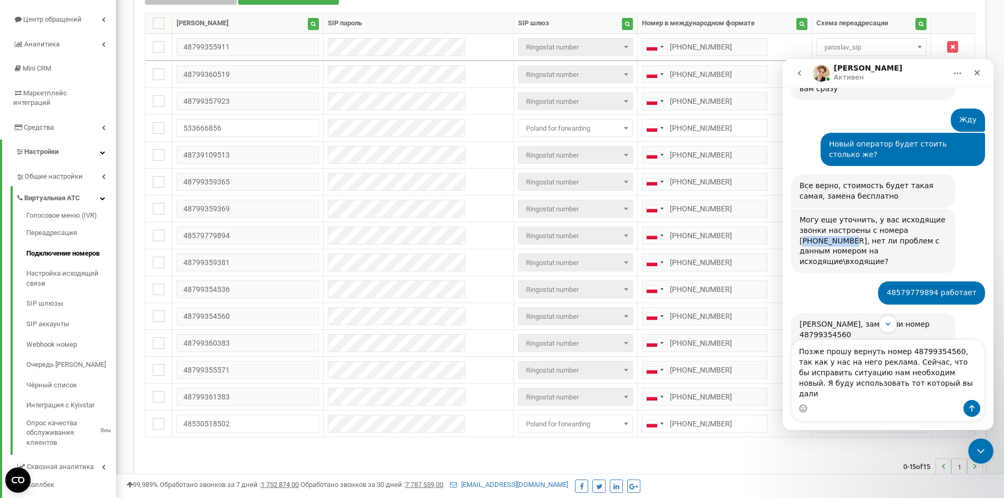
scroll to position [1107, 0]
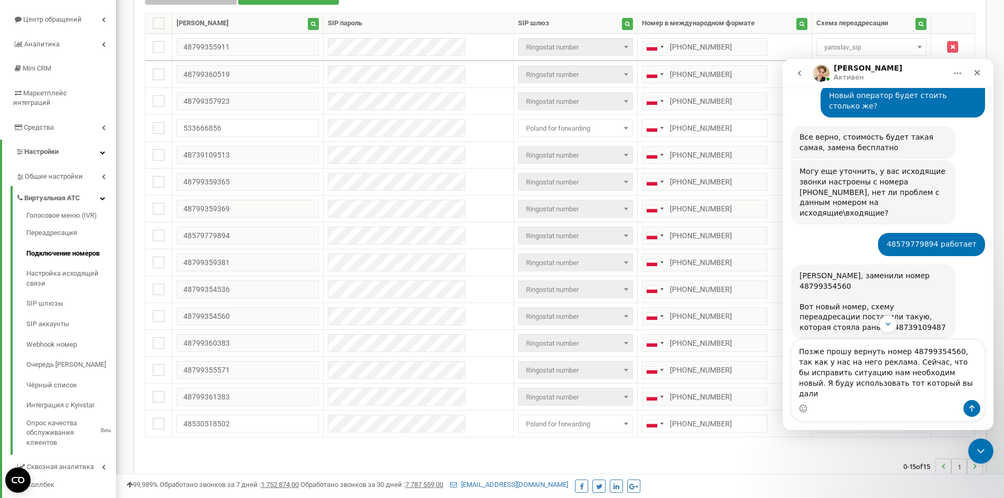
click at [820, 271] on div "[PERSON_NAME], заменили номер 48799354560 Вот новый номер, схему переадресации …" at bounding box center [874, 302] width 148 height 62
copy div "48739109487"
click at [931, 384] on textarea "Позже прошу вернуть номер 48799354560, так как у нас на него реклама. Сейчас, ч…" at bounding box center [888, 370] width 193 height 60
paste textarea "48739109487"
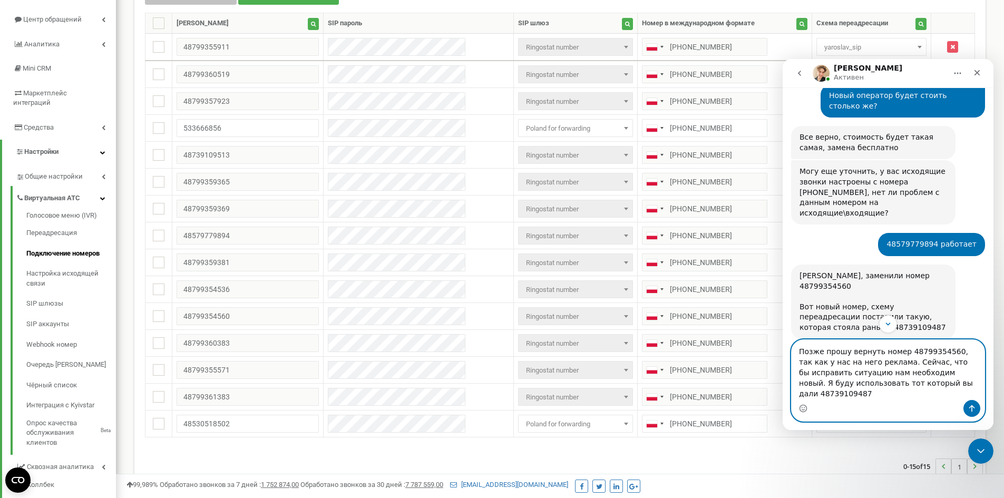
type textarea "Позже прошу вернуть номер 48799354560, так как у нас на него реклама. Сейчас, ч…"
click at [973, 406] on icon "Отправить сообщение…" at bounding box center [972, 408] width 8 height 8
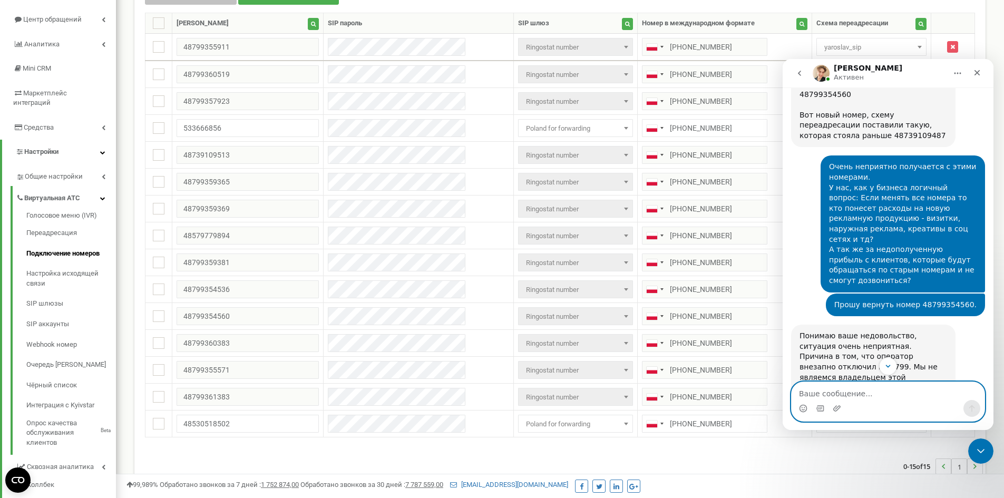
scroll to position [1306, 0]
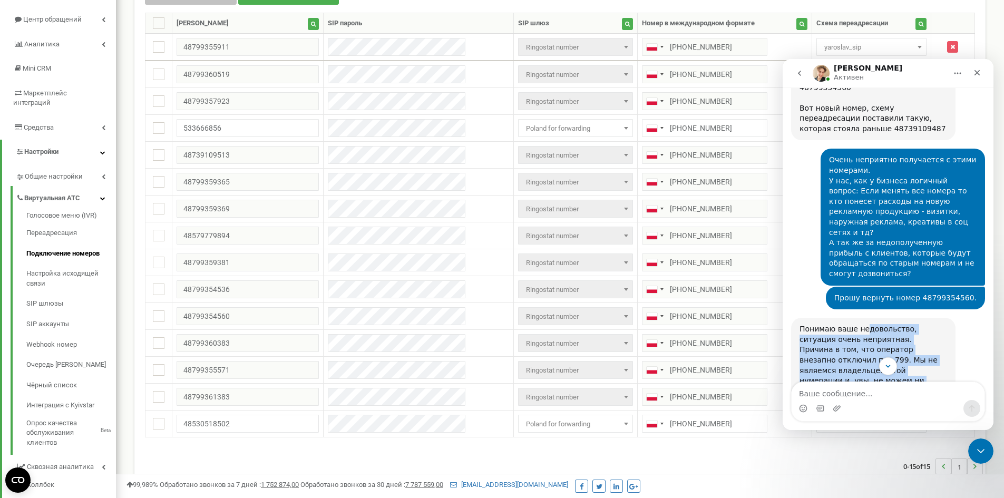
drag, startPoint x: 864, startPoint y: 162, endPoint x: 929, endPoint y: 315, distance: 166.3
click at [929, 324] on div "Понимаю ваше недовольство, ситуация очень неприятная. Причина в том, что операт…" at bounding box center [874, 422] width 148 height 196
click at [856, 428] on div "По расходам на замену носителей и «упущенной прибыли»: оператор компенсаций не …" at bounding box center [874, 474] width 148 height 93
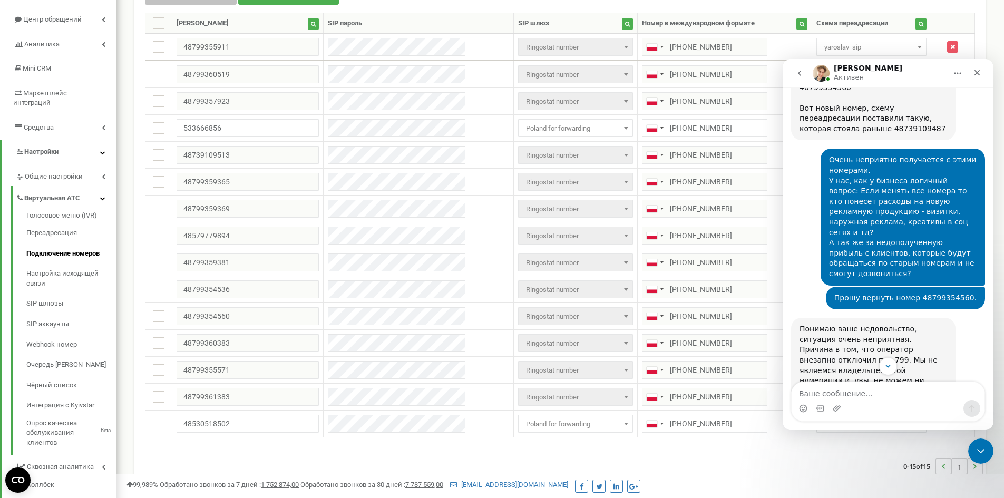
drag, startPoint x: 854, startPoint y: 299, endPoint x: 935, endPoint y: 316, distance: 82.3
click at [935, 428] on div "По расходам на замену носителей и «упущенной прибыли»: оператор компенсаций не …" at bounding box center [874, 474] width 148 height 93
click at [875, 398] on textarea "Ваше сообщение..." at bounding box center [888, 391] width 193 height 18
click at [870, 428] on div "По расходам на замену носителей и «упущенной прибыли»: оператор компенсаций не …" at bounding box center [874, 474] width 148 height 93
click at [869, 428] on div "По расходам на замену носителей и «упущенной прибыли»: оператор компенсаций не …" at bounding box center [874, 474] width 148 height 93
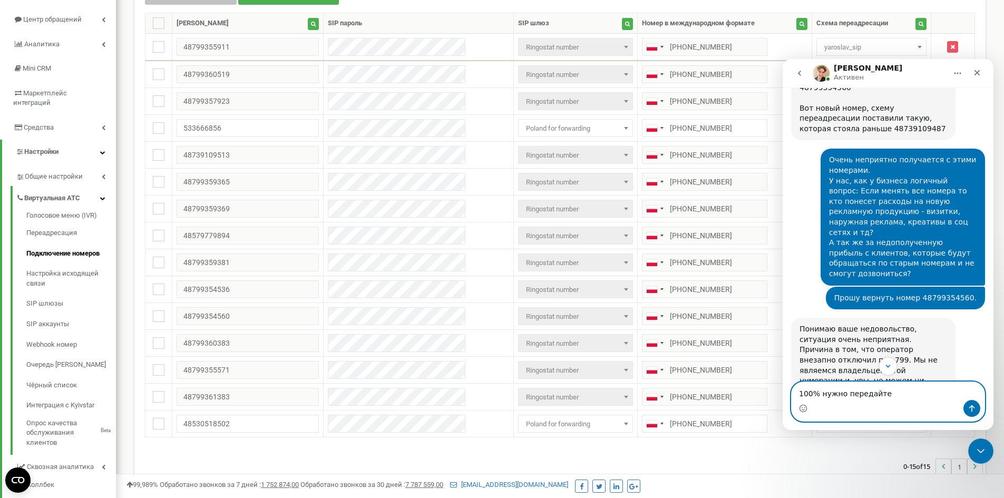
click at [901, 391] on textarea "100% нужно передайте" at bounding box center [888, 391] width 193 height 18
paste textarea "аккаунт-менеджеру"
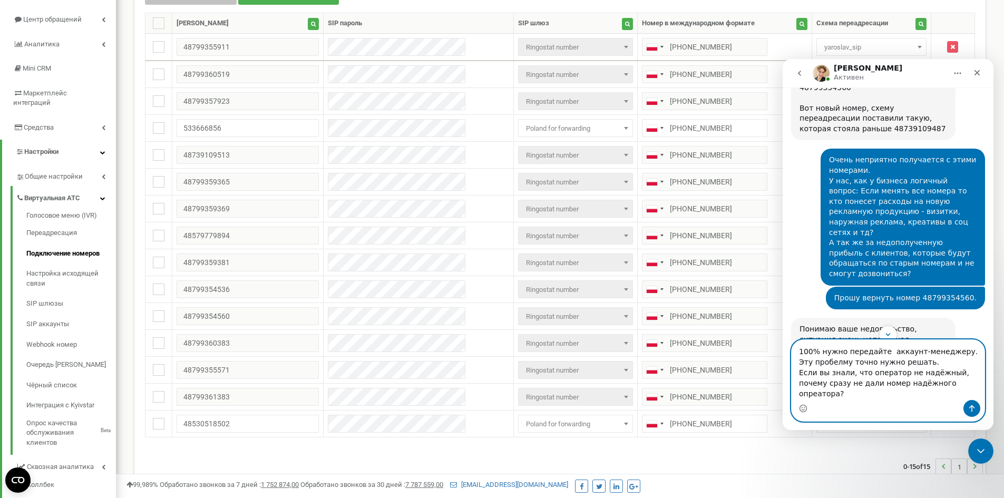
drag, startPoint x: 800, startPoint y: 380, endPoint x: 949, endPoint y: 413, distance: 152.4
click at [949, 413] on div "100% нужно передайте аккаунт-менеджеру. Эту пробелму точно нужно решать. Если в…" at bounding box center [888, 380] width 193 height 81
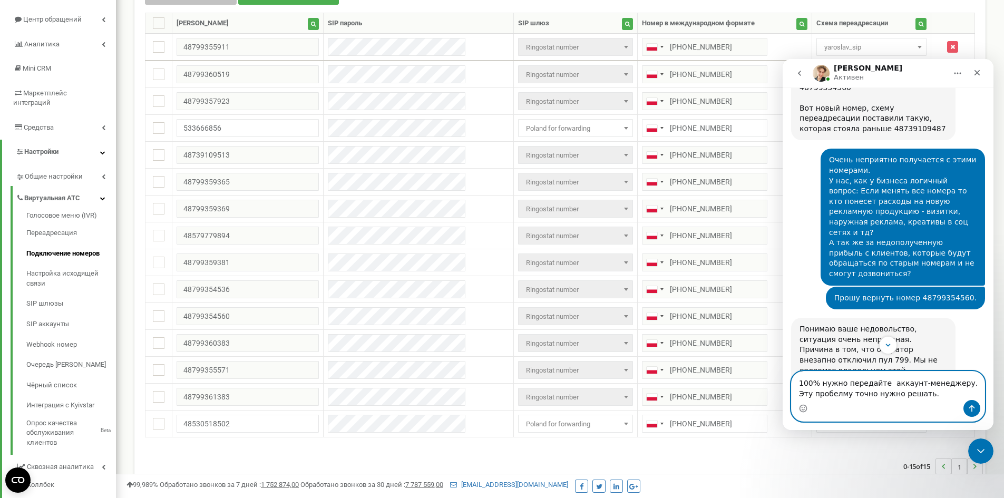
click at [920, 389] on textarea "100% нужно передайте аккаунт-менеджеру. Эту пробелму точно нужно решать." at bounding box center [888, 386] width 193 height 28
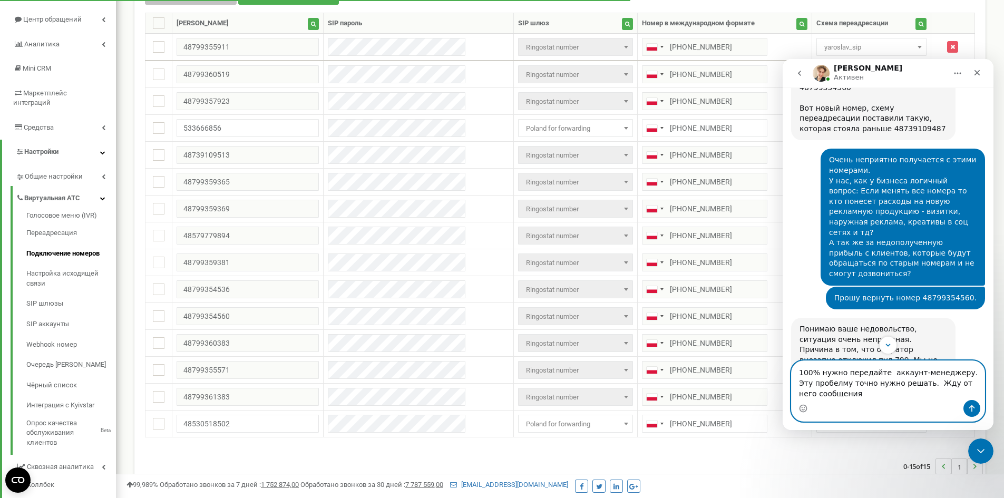
drag, startPoint x: 819, startPoint y: 376, endPoint x: 819, endPoint y: 383, distance: 7.4
click at [819, 383] on textarea "100% нужно передайте аккаунт-менеджеру. Эту пробелму точно нужно решать. Жду от…" at bounding box center [888, 380] width 193 height 39
type textarea "100% нужно передайте аккаунт-менеджеру. Эту проблему точно нужно решать. Жду от…"
click at [972, 402] on button "Отправить сообщение…" at bounding box center [972, 408] width 17 height 17
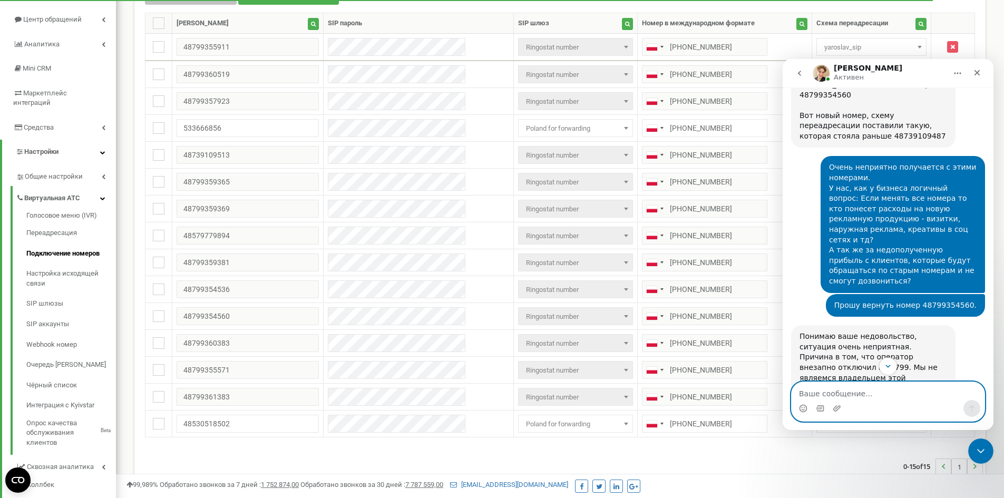
scroll to position [1298, 0]
click at [944, 368] on div "Мессенджер Intercom" at bounding box center [888, 366] width 211 height 18
click at [944, 366] on div "Мессенджер Intercom" at bounding box center [888, 366] width 211 height 18
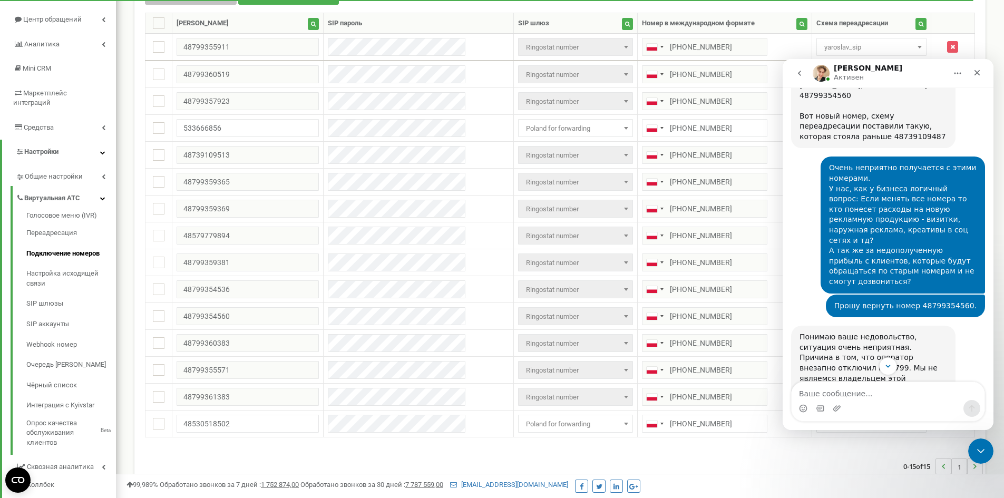
click at [949, 371] on div "Мессенджер Intercom" at bounding box center [888, 366] width 211 height 18
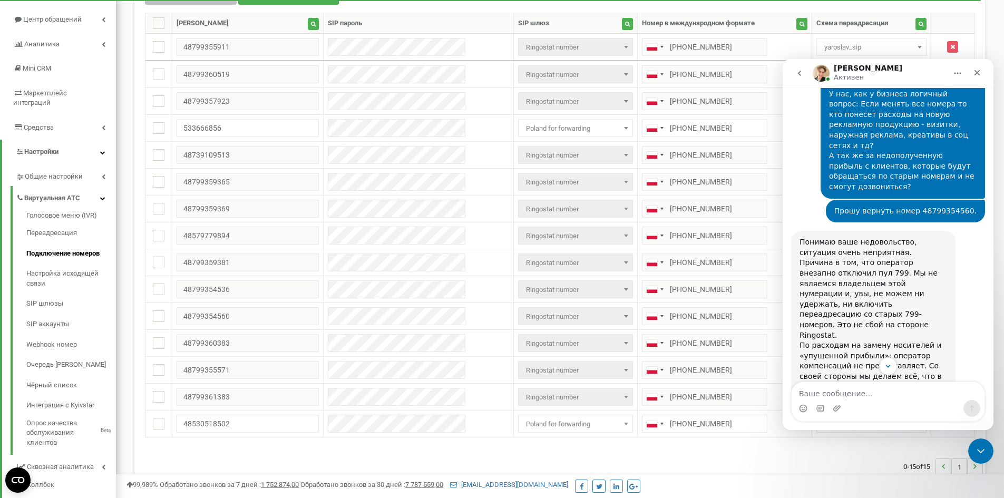
scroll to position [1403, 0]
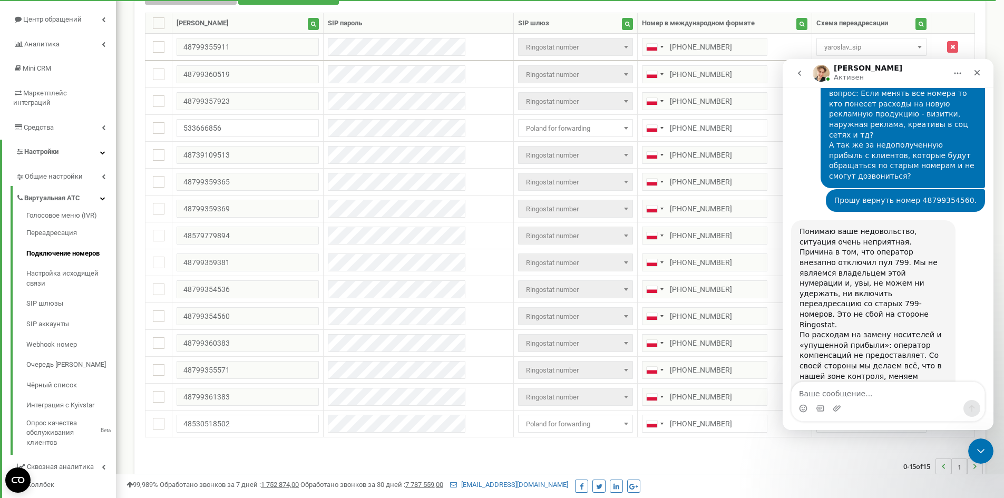
drag, startPoint x: 902, startPoint y: 307, endPoint x: 854, endPoint y: 306, distance: 48.0
click at [854, 454] on div "Позже прошу вернуть номер 48799354560, так как у нас на него реклама. Сейчас, ч…" at bounding box center [903, 490] width 148 height 72
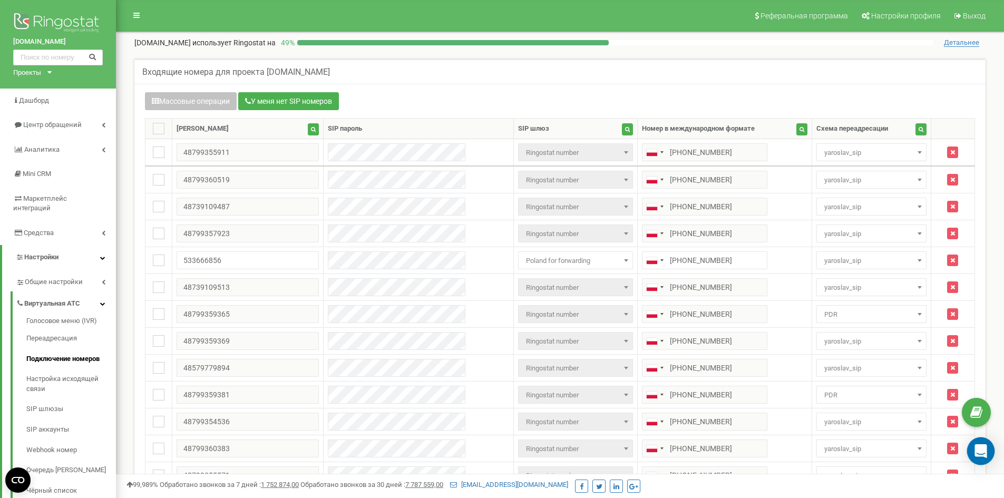
click at [969, 455] on div "Open Intercom Messenger" at bounding box center [981, 452] width 28 height 28
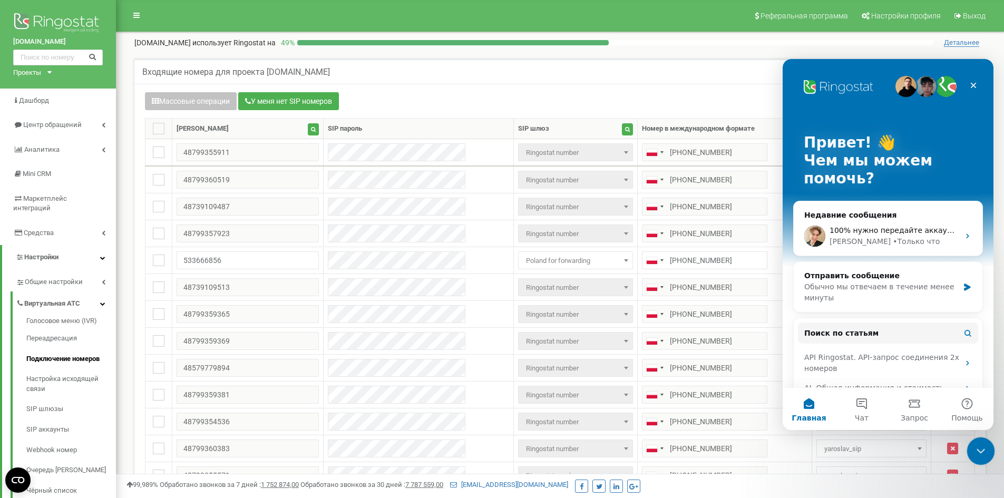
click at [972, 446] on div "Закрыть службу сообщений Intercom" at bounding box center [979, 449] width 25 height 25
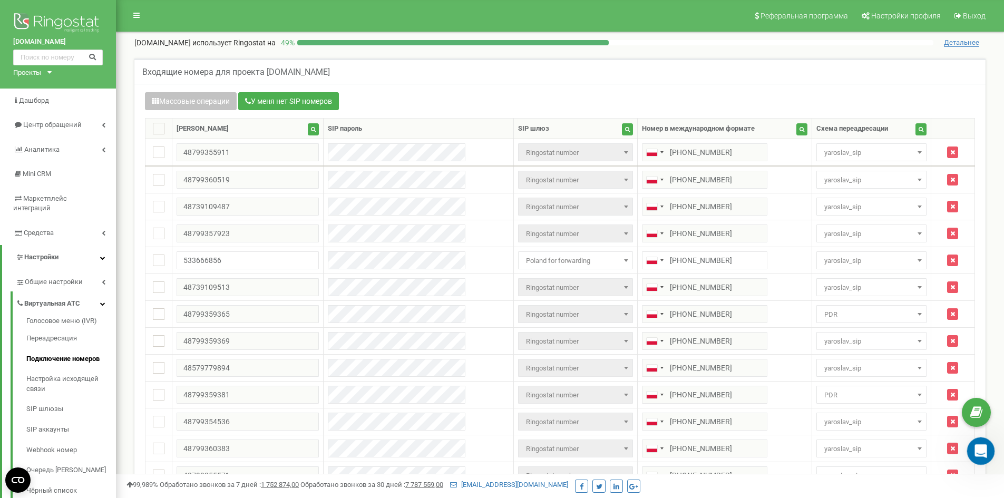
click at [972, 446] on div "Открыть службу сообщений Intercom" at bounding box center [979, 449] width 35 height 35
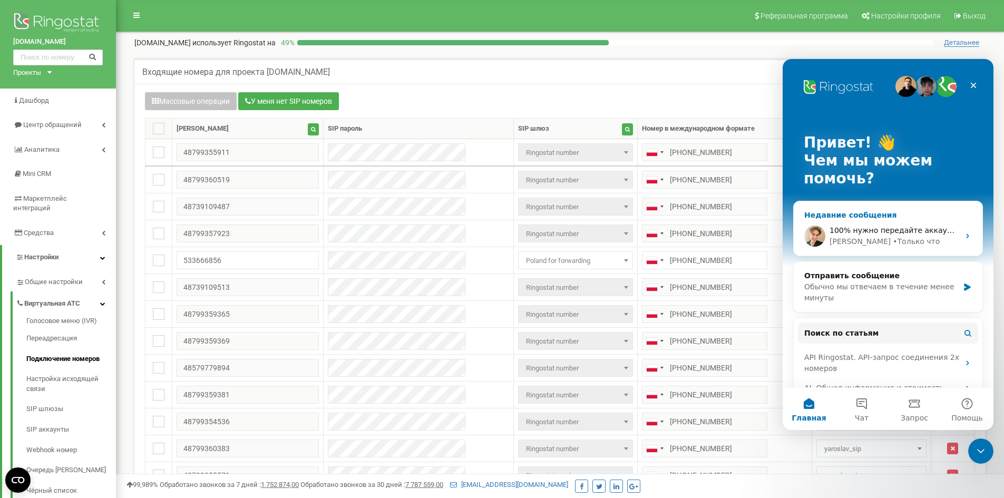
click at [918, 241] on div "Volodymyr • Только что" at bounding box center [895, 241] width 130 height 11
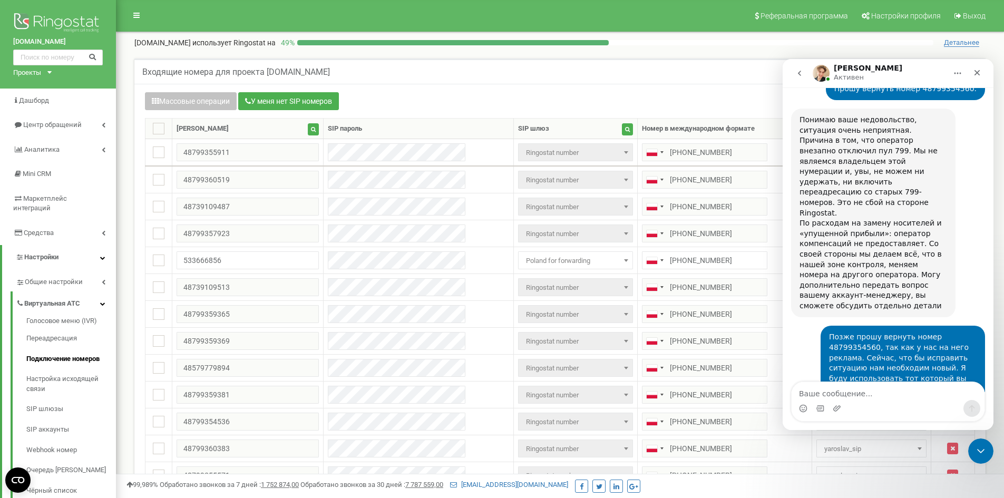
scroll to position [1517, 0]
drag, startPoint x: 801, startPoint y: 306, endPoint x: 916, endPoint y: 378, distance: 135.0
click at [882, 392] on textarea "Ваше сообщение..." at bounding box center [888, 391] width 193 height 18
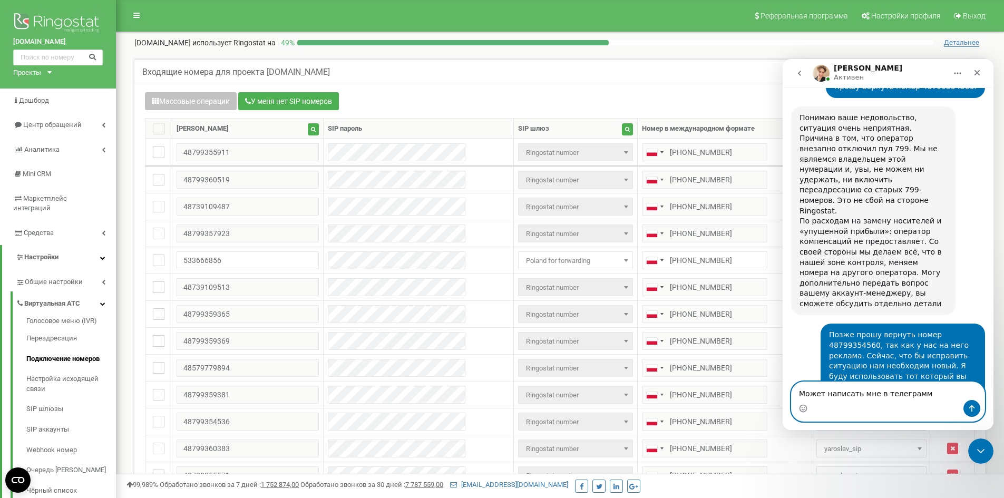
scroll to position [1528, 0]
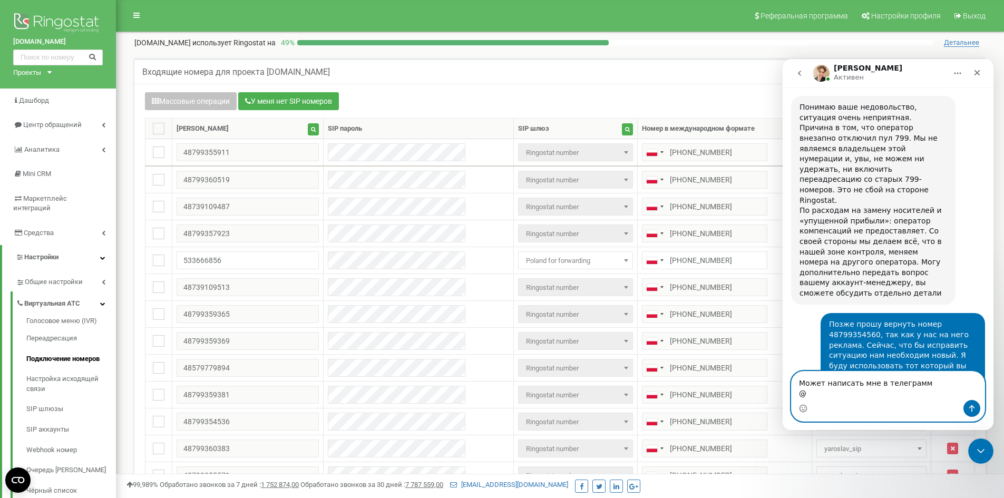
paste textarea "@Klimkov2019"
click at [811, 395] on textarea "Может написать мне в телеграмм @@Klimkov2019" at bounding box center [888, 386] width 193 height 28
type textarea "Может написать мне в телеграмм @Klimkov2019"
click at [974, 408] on icon "Отправить сообщение…" at bounding box center [972, 408] width 8 height 8
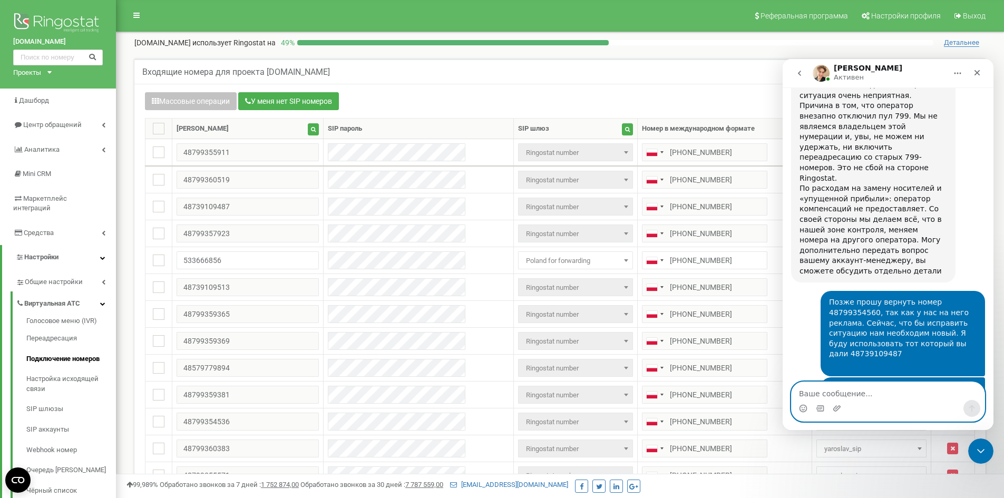
scroll to position [1559, 0]
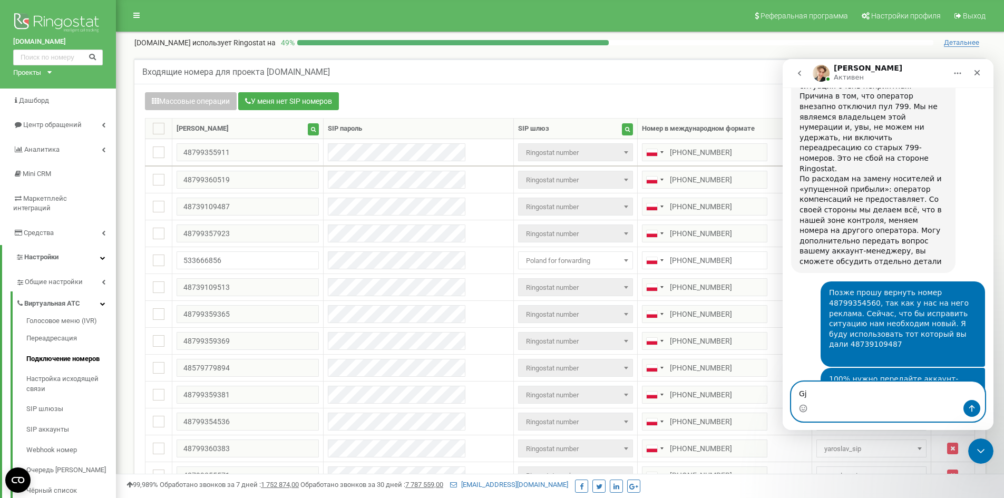
type textarea "G"
type textarea "о"
type textarea "Понимаю, но сейчас"
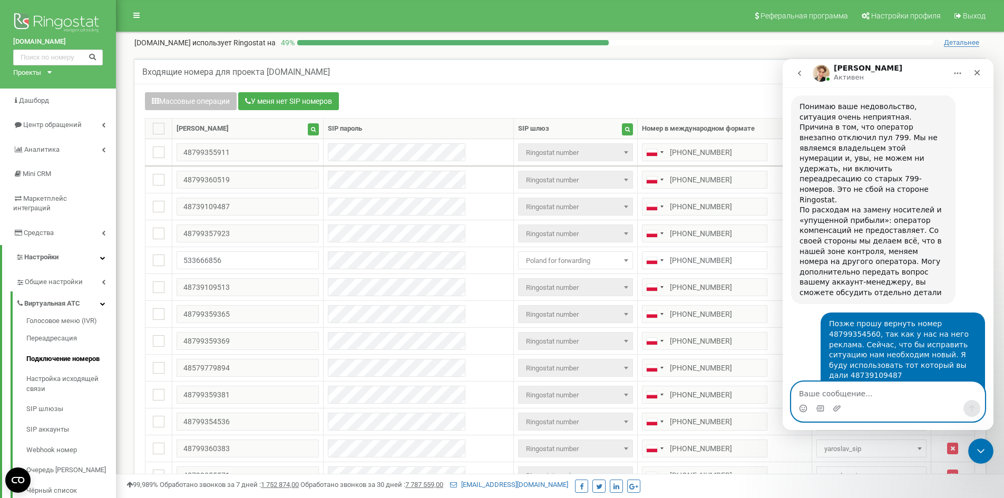
scroll to position [1507, 0]
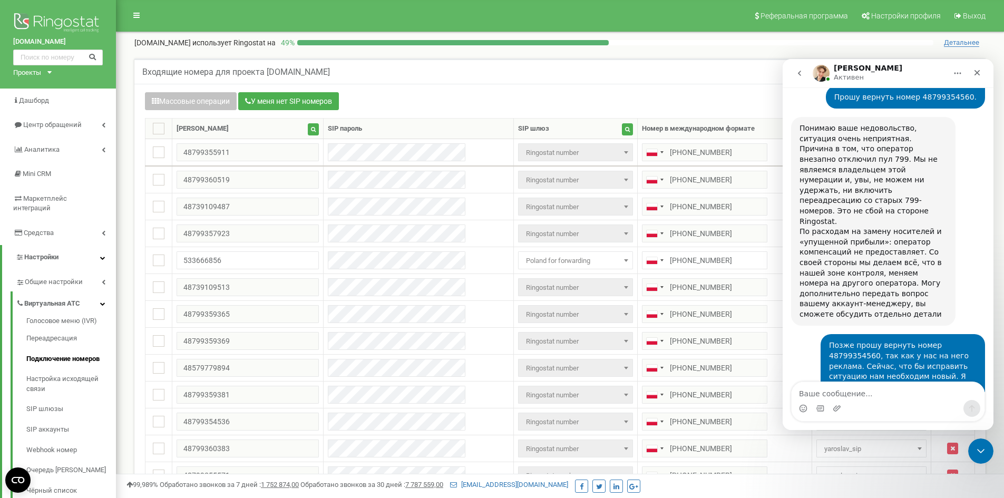
click at [877, 341] on div "Позже прошу вернуть номер 48799354560, так как у нас на него реклама. Сейчас, ч…" at bounding box center [903, 377] width 148 height 72
copy div "48739109487"
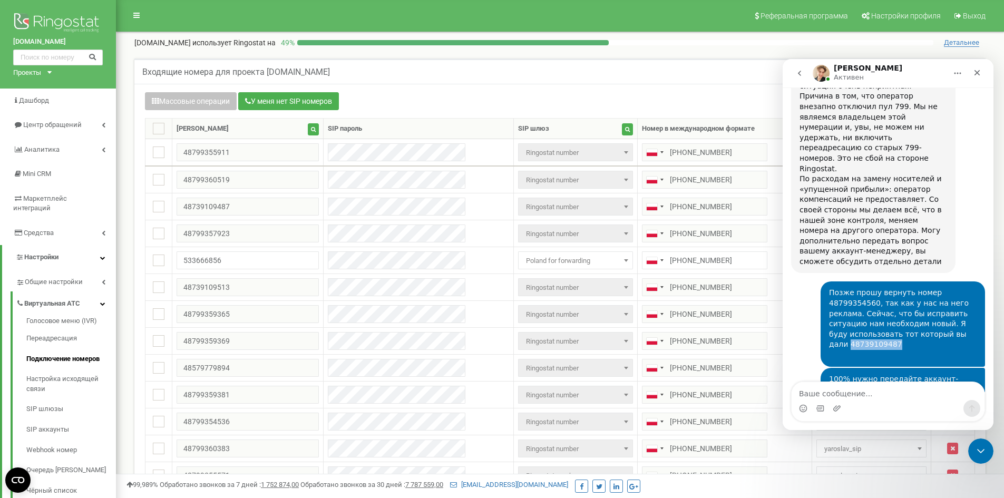
copy div "48739109487"
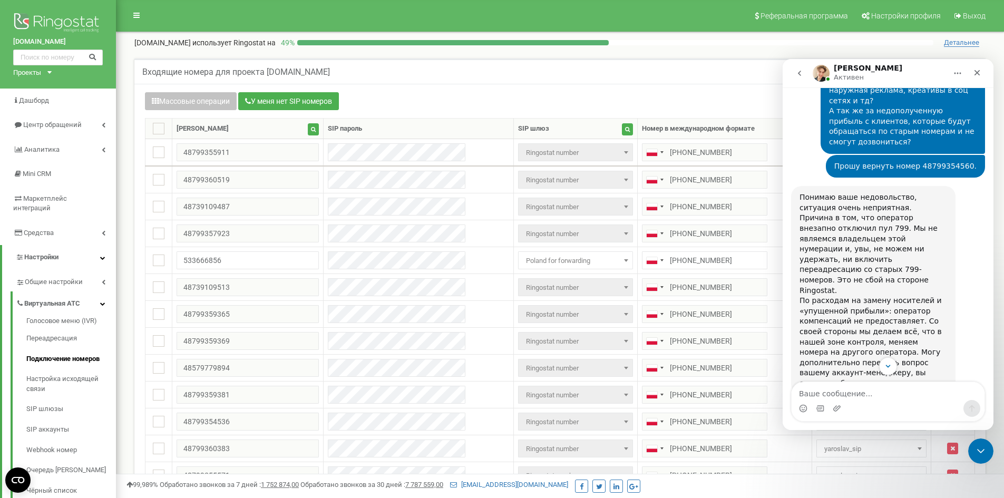
scroll to position [1432, 0]
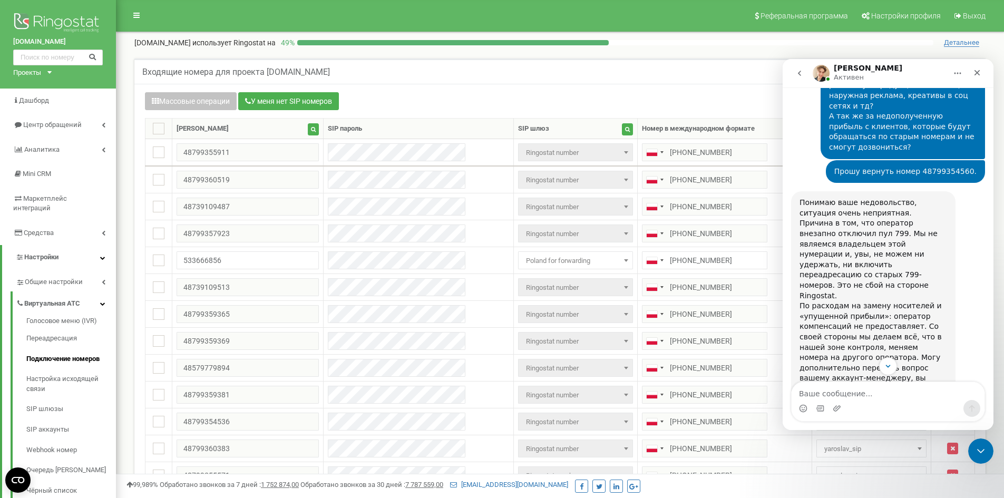
click at [881, 415] on div "Позже прошу вернуть номер 48799354560, так как у нас на него реклама. Сейчас, ч…" at bounding box center [903, 451] width 148 height 72
copy div "48739109487"
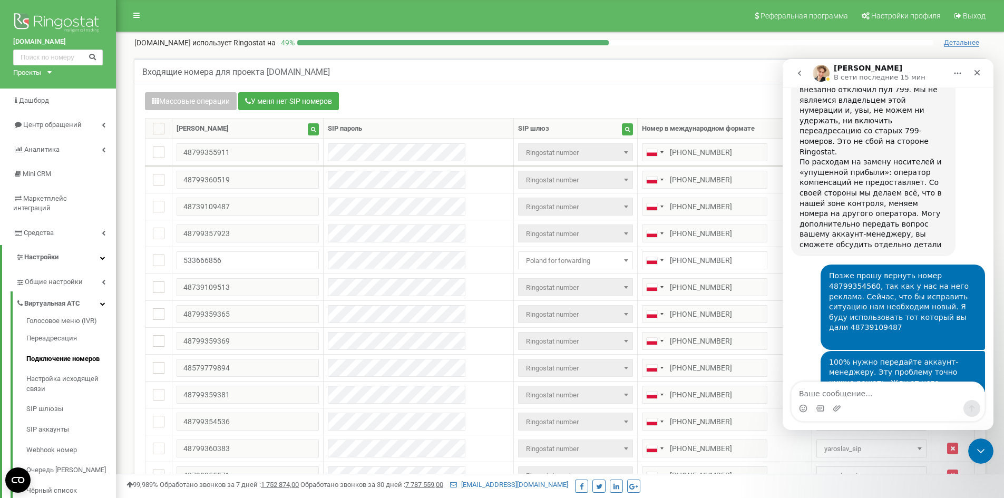
scroll to position [1590, 0]
